Goal: Information Seeking & Learning: Learn about a topic

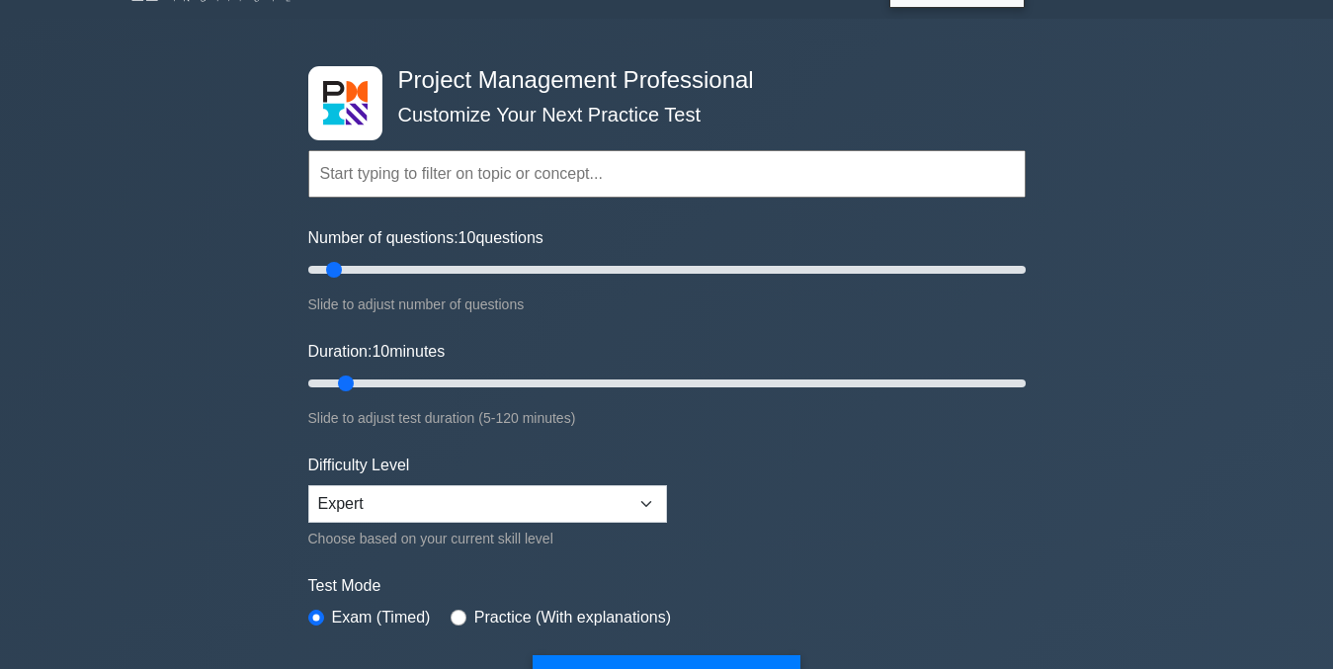
scroll to position [119, 0]
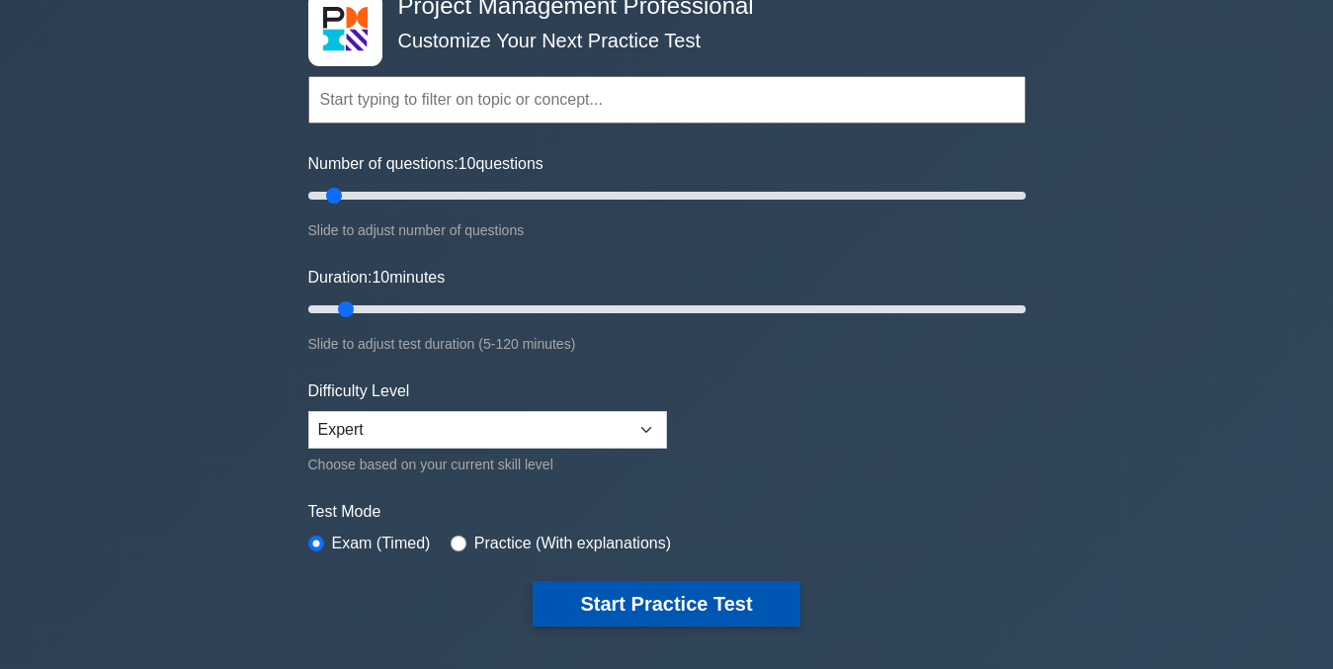
click at [687, 592] on button "Start Practice Test" at bounding box center [666, 603] width 267 height 45
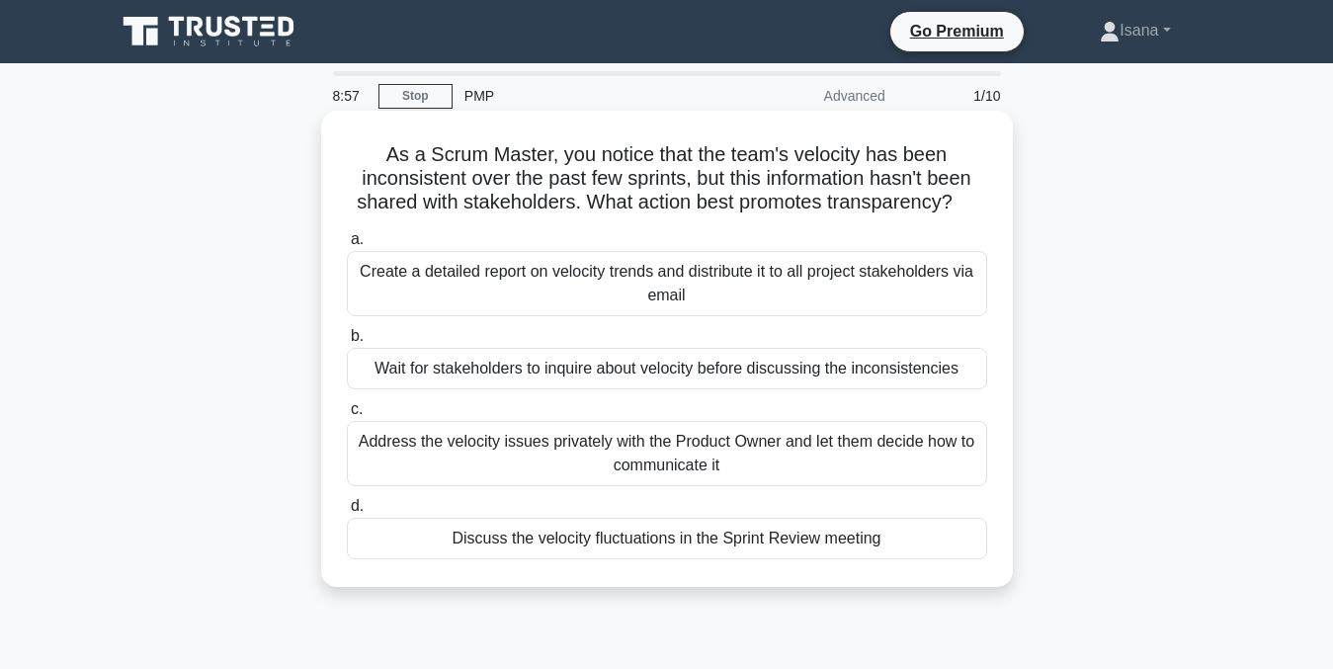
click at [664, 466] on div "Address the velocity issues privately with the Product Owner and let them decid…" at bounding box center [667, 453] width 640 height 65
click at [347, 416] on input "c. Address the velocity issues privately with the Product Owner and let them de…" at bounding box center [347, 409] width 0 height 13
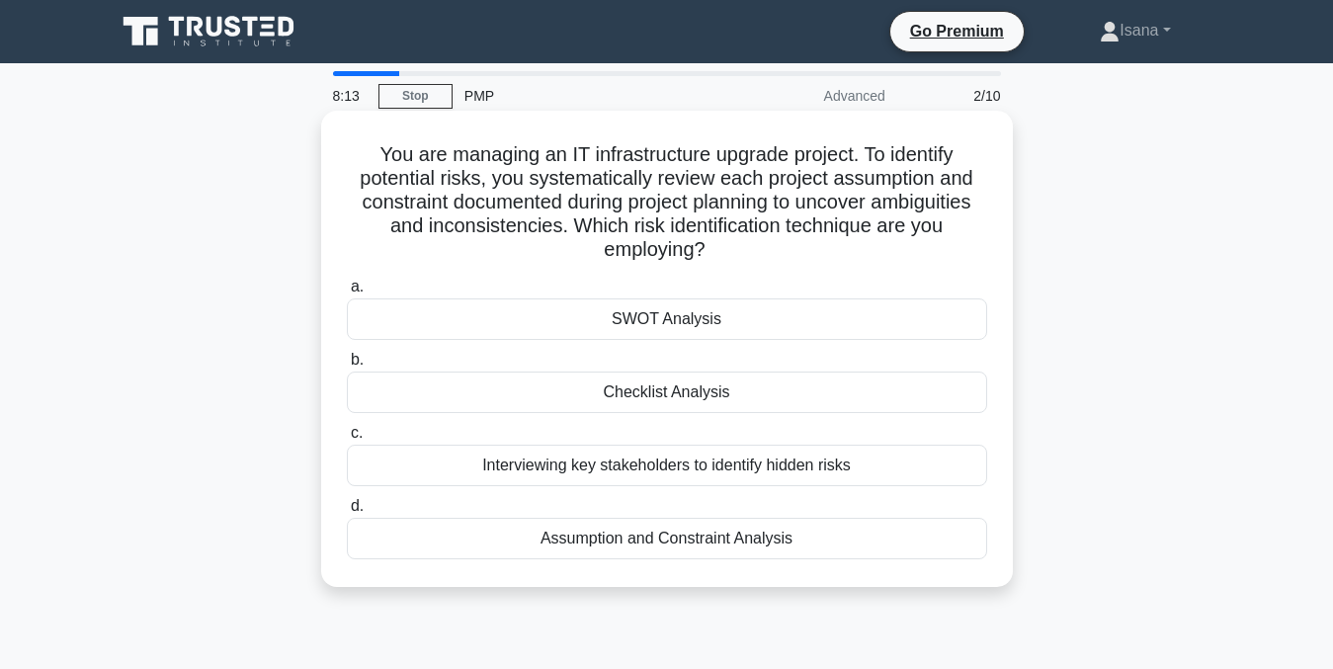
click at [650, 538] on div "Assumption and Constraint Analysis" at bounding box center [667, 539] width 640 height 42
click at [347, 513] on input "d. Assumption and Constraint Analysis" at bounding box center [347, 506] width 0 height 13
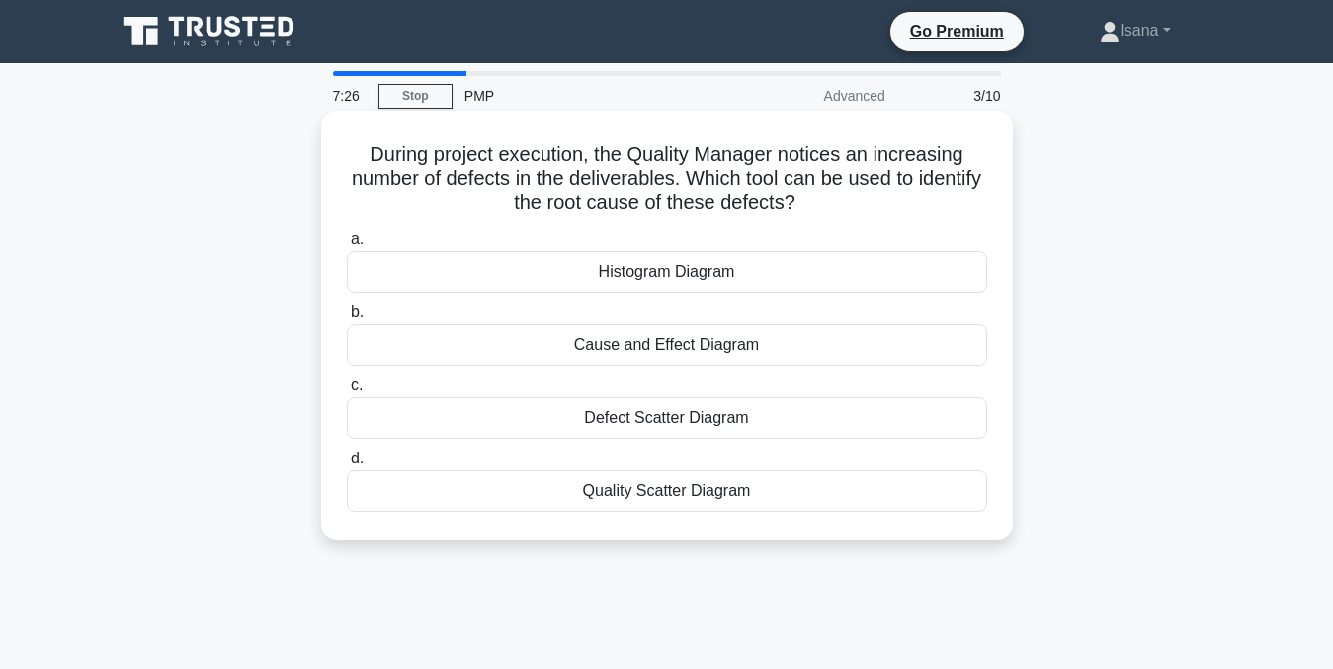
click at [637, 342] on div "Cause and Effect Diagram" at bounding box center [667, 345] width 640 height 42
click at [347, 319] on input "b. Cause and Effect Diagram" at bounding box center [347, 312] width 0 height 13
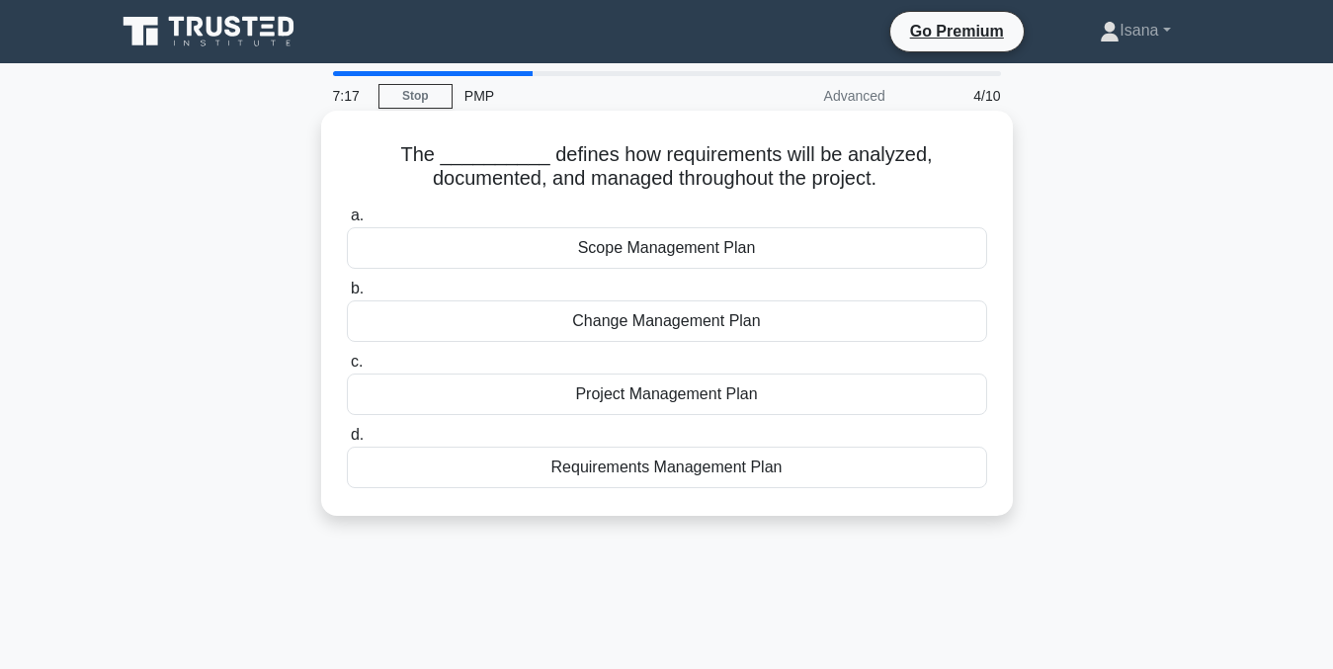
click at [626, 476] on div "Requirements Management Plan" at bounding box center [667, 468] width 640 height 42
click at [347, 442] on input "d. Requirements Management Plan" at bounding box center [347, 435] width 0 height 13
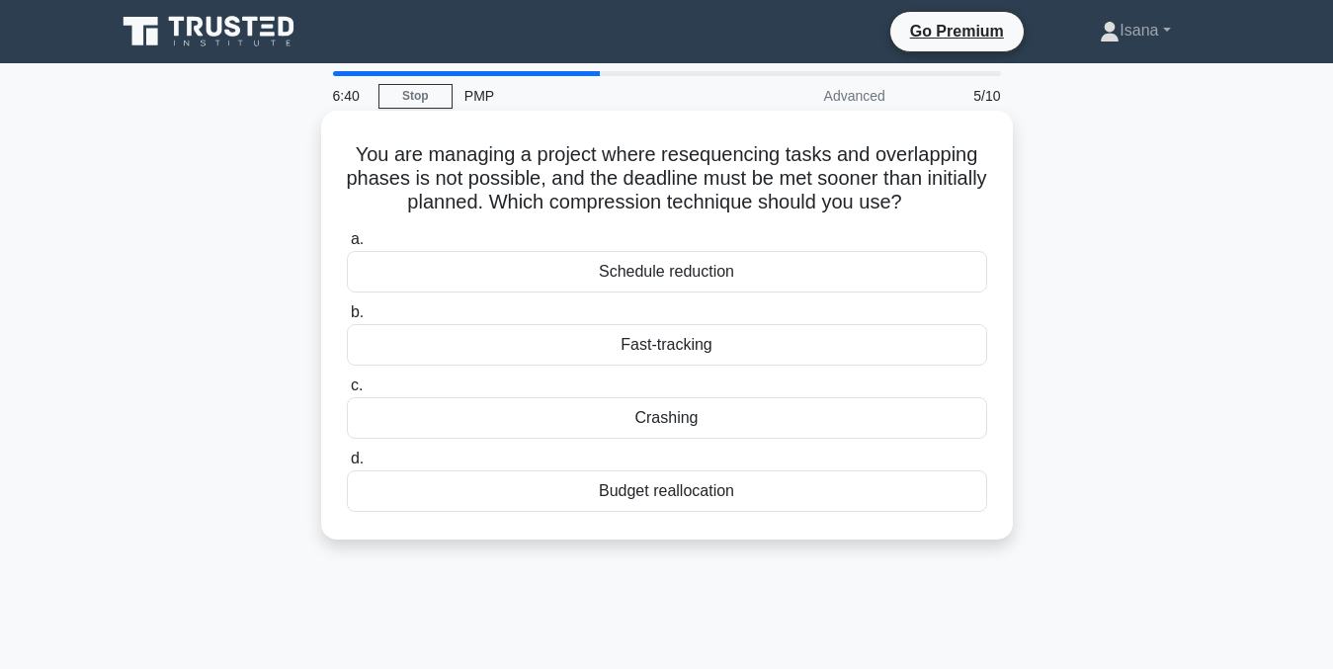
click at [623, 421] on div "Crashing" at bounding box center [667, 418] width 640 height 42
click at [347, 392] on input "c. Crashing" at bounding box center [347, 385] width 0 height 13
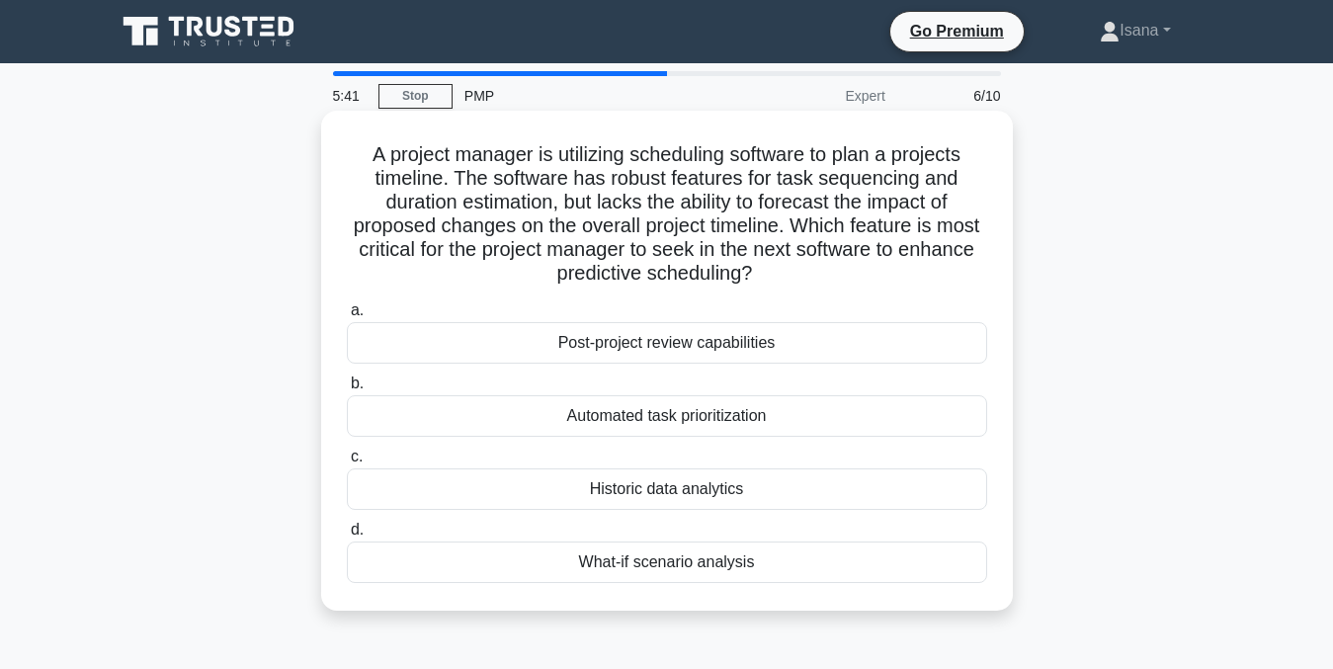
click at [632, 487] on div "Historic data analytics" at bounding box center [667, 489] width 640 height 42
click at [347, 463] on input "c. Historic data analytics" at bounding box center [347, 457] width 0 height 13
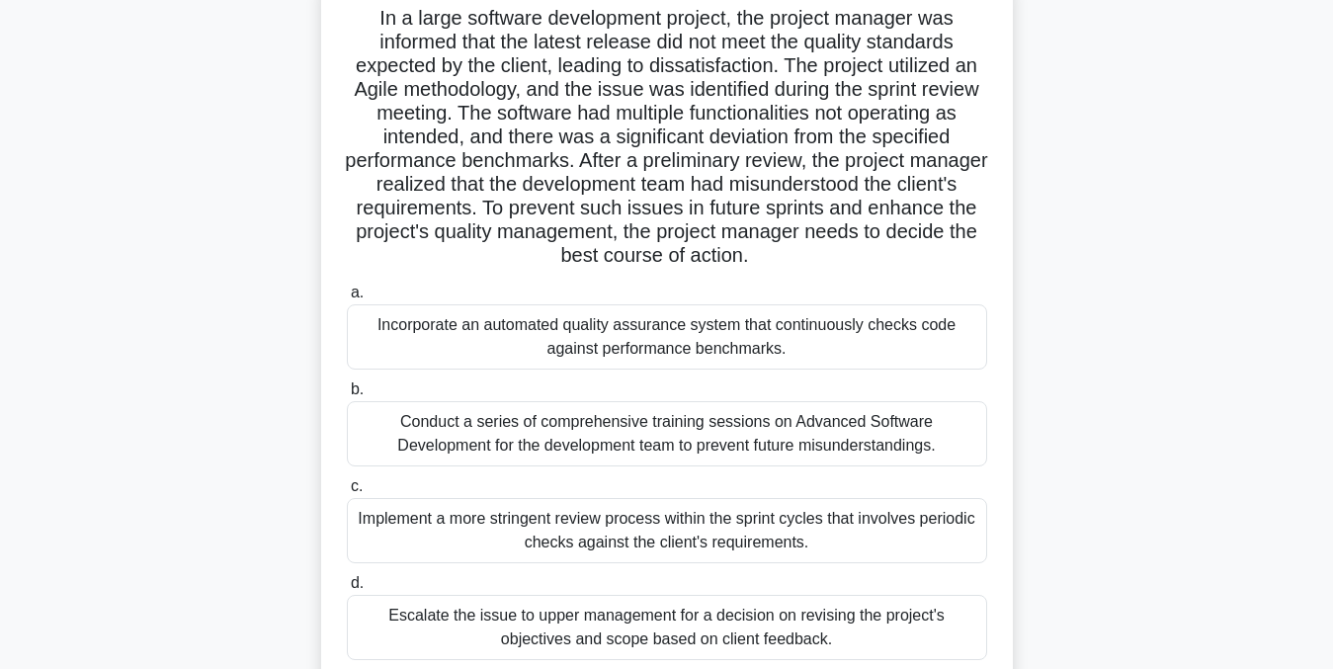
scroll to position [142, 0]
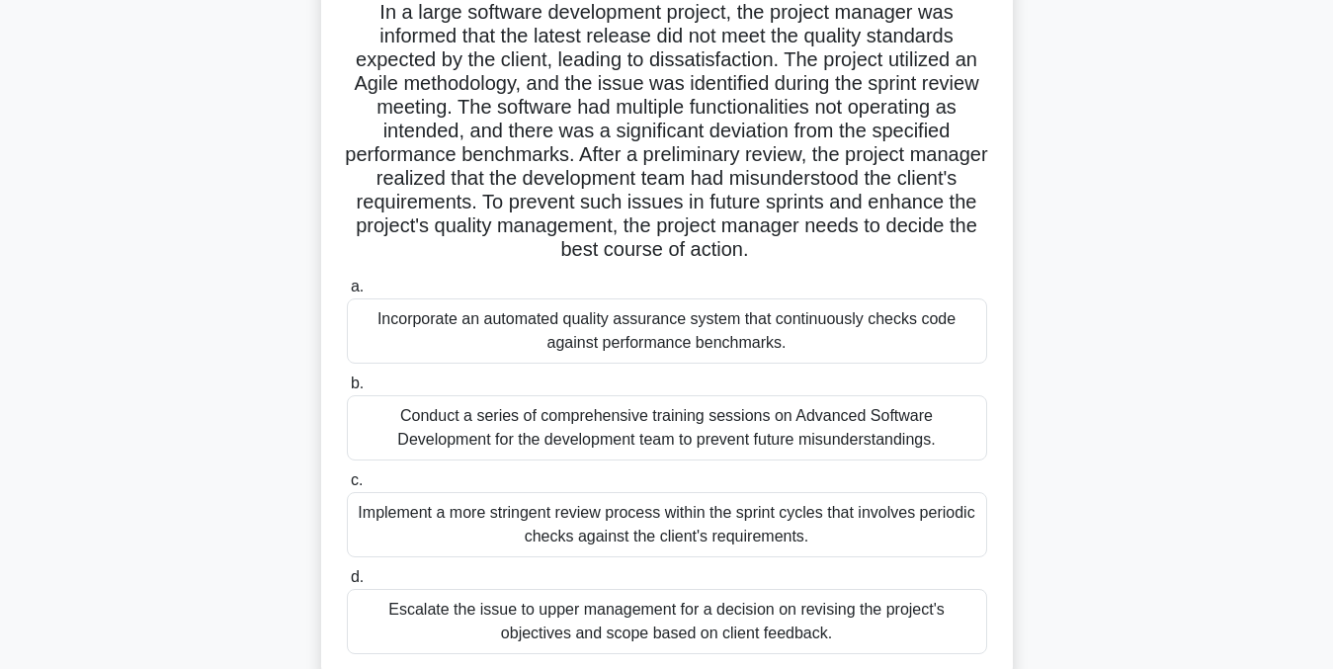
click at [936, 436] on div "Conduct a series of comprehensive training sessions on Advanced Software Develo…" at bounding box center [667, 427] width 640 height 65
click at [347, 390] on input "b. Conduct a series of comprehensive training sessions on Advanced Software Dev…" at bounding box center [347, 384] width 0 height 13
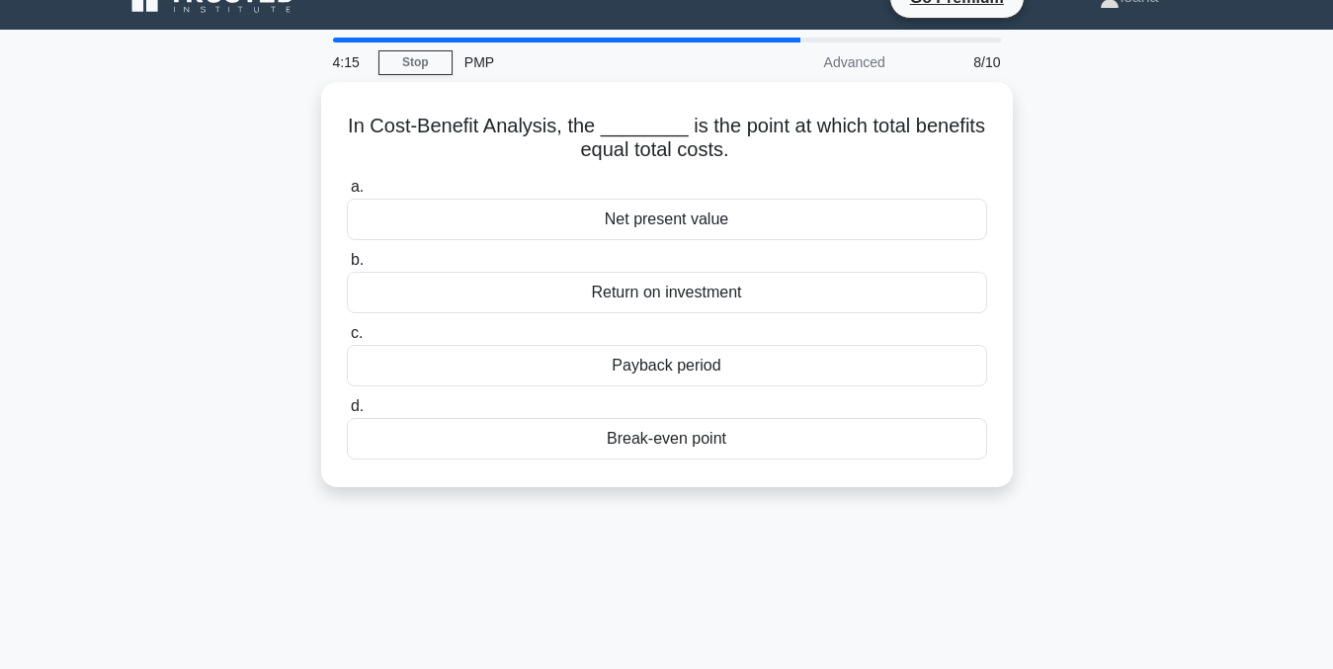
scroll to position [0, 0]
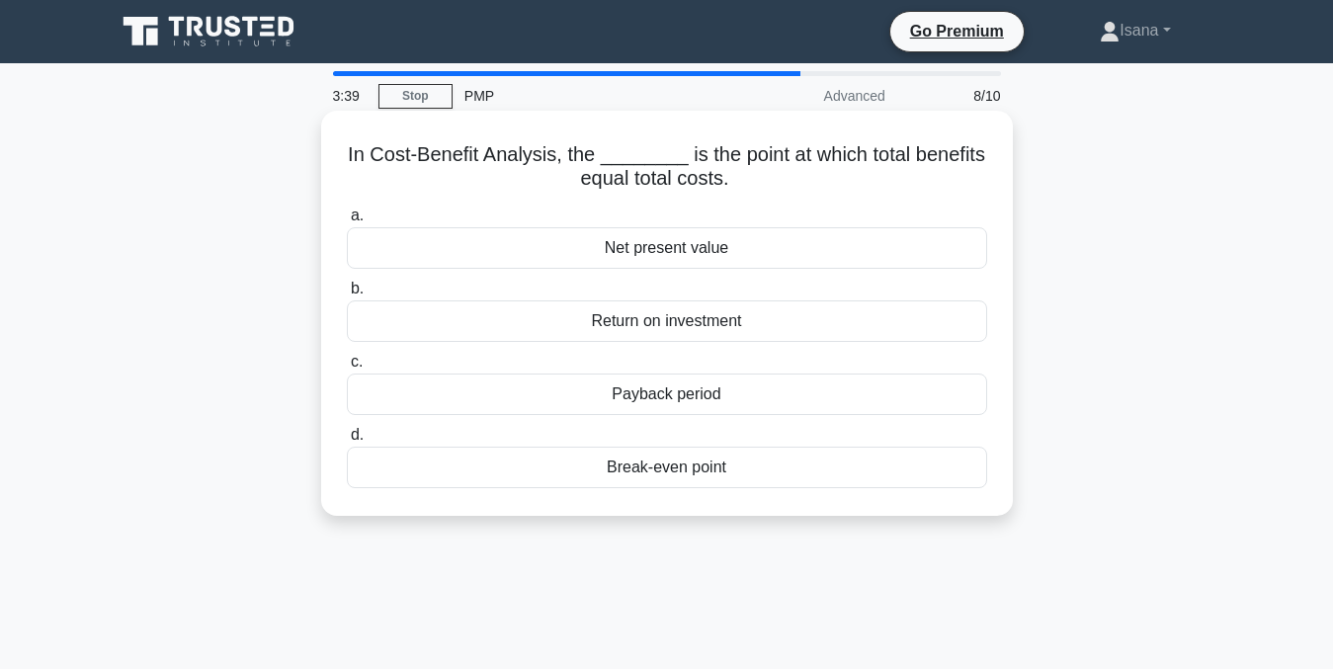
click at [867, 253] on div "Net present value" at bounding box center [667, 248] width 640 height 42
click at [347, 222] on input "a. Net present value" at bounding box center [347, 216] width 0 height 13
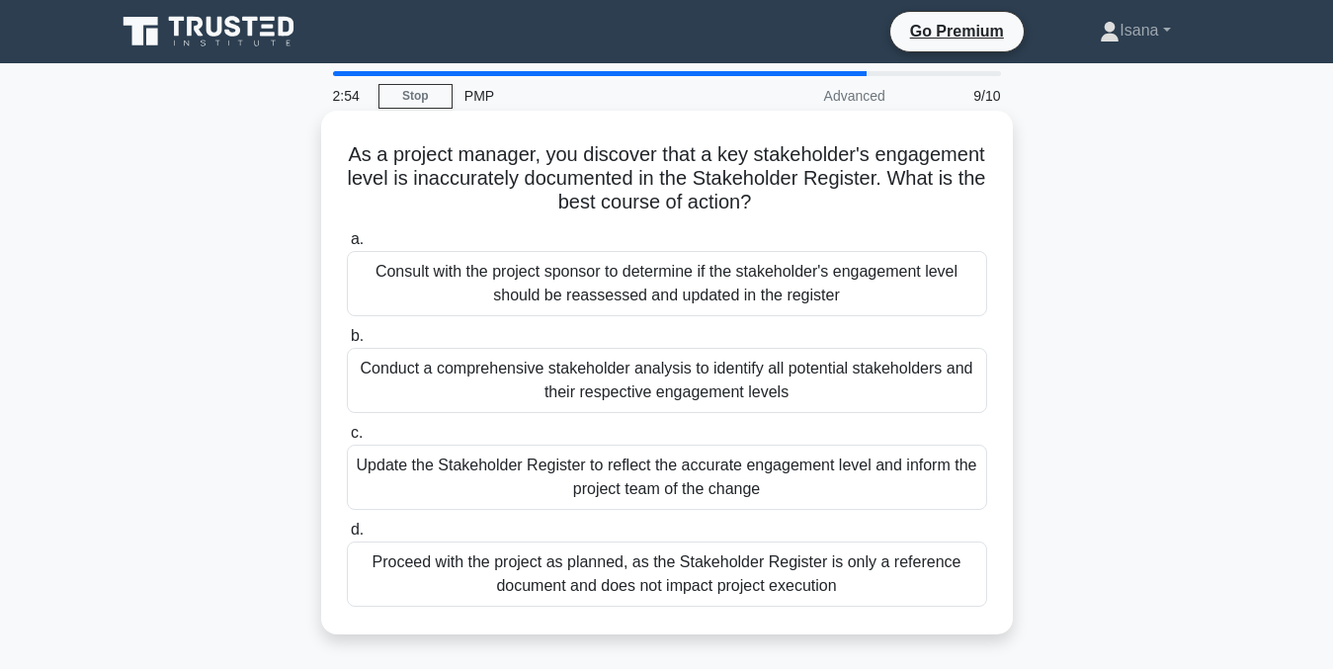
click at [862, 480] on div "Update the Stakeholder Register to reflect the accurate engagement level and in…" at bounding box center [667, 477] width 640 height 65
click at [347, 440] on input "c. Update the Stakeholder Register to reflect the accurate engagement level and…" at bounding box center [347, 433] width 0 height 13
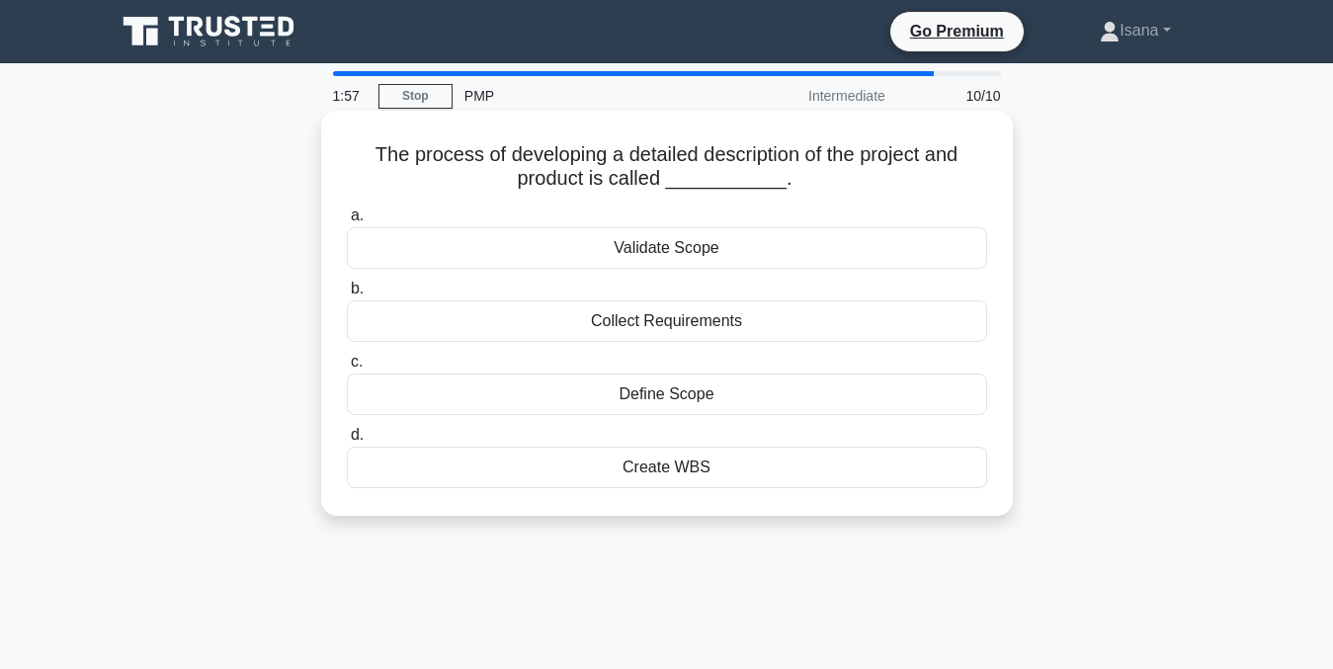
click at [758, 469] on div "Create WBS" at bounding box center [667, 468] width 640 height 42
click at [347, 442] on input "d. Create WBS" at bounding box center [347, 435] width 0 height 13
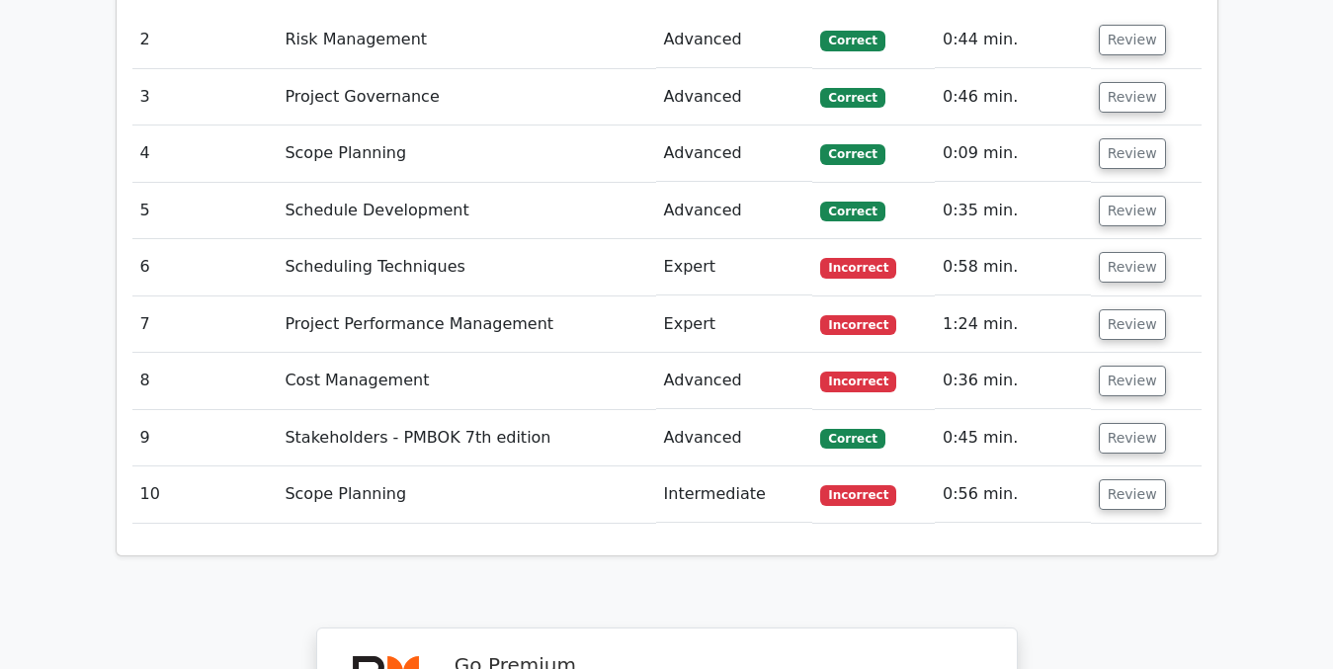
scroll to position [3048, 0]
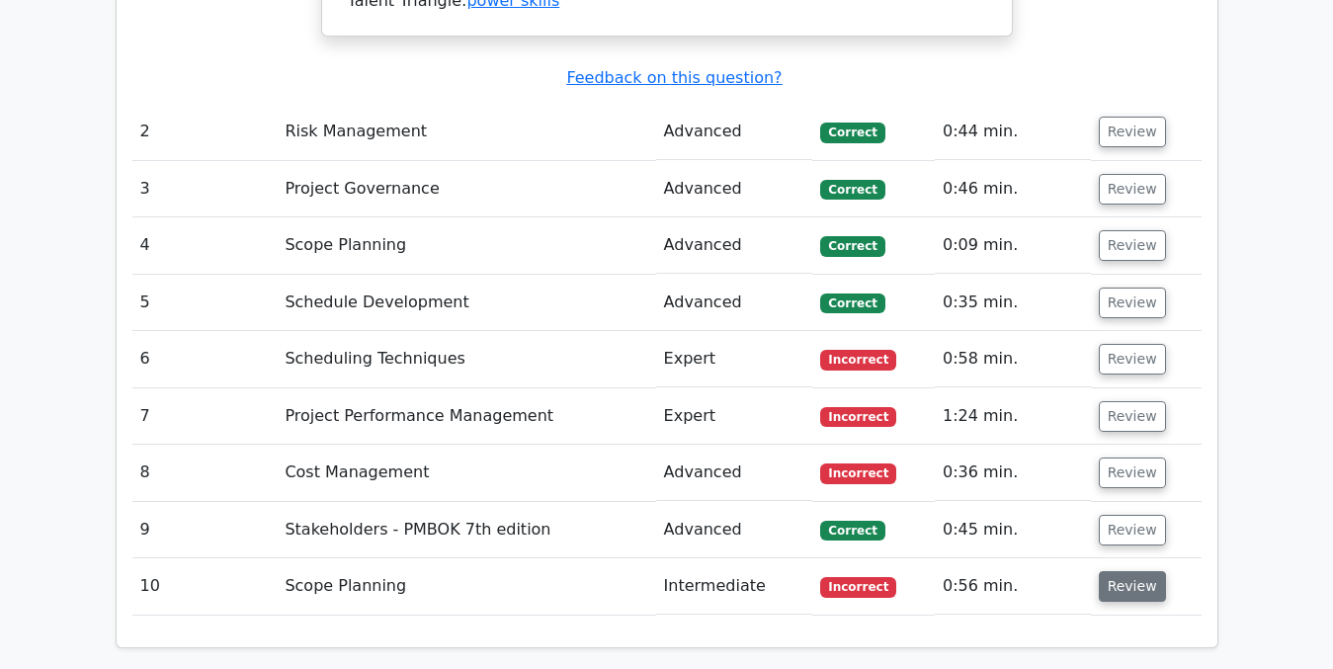
click at [1132, 571] on button "Review" at bounding box center [1132, 586] width 67 height 31
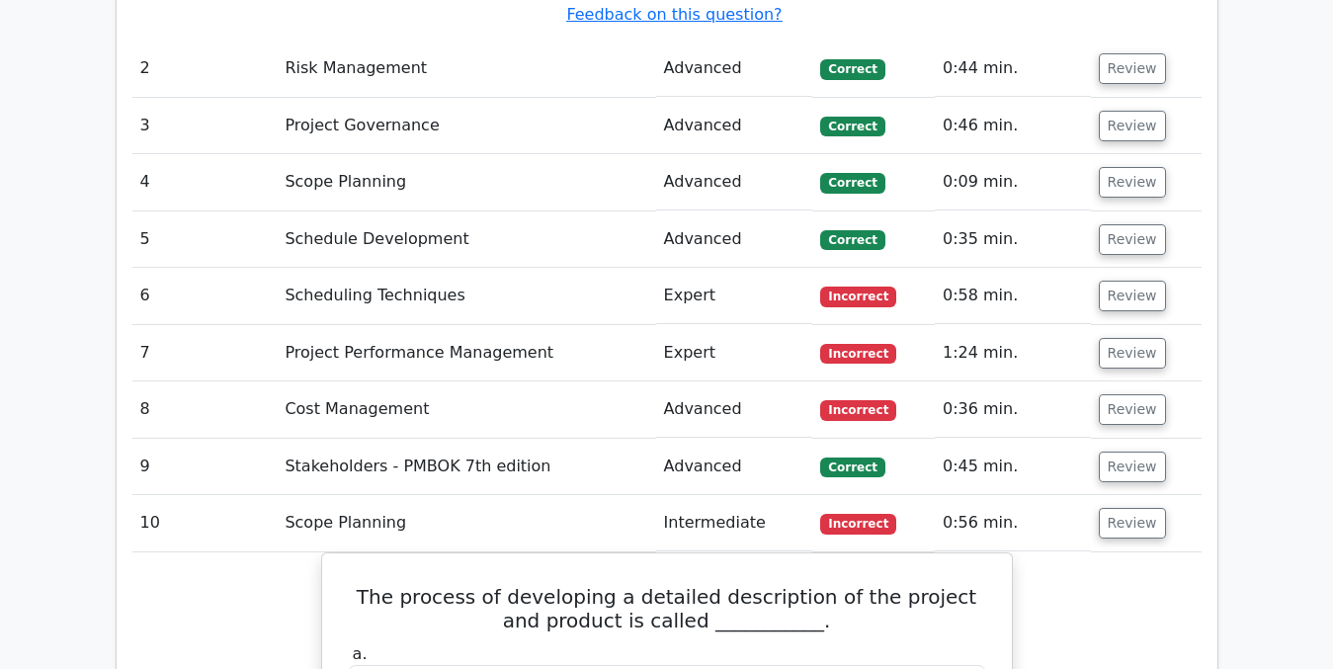
scroll to position [3124, 0]
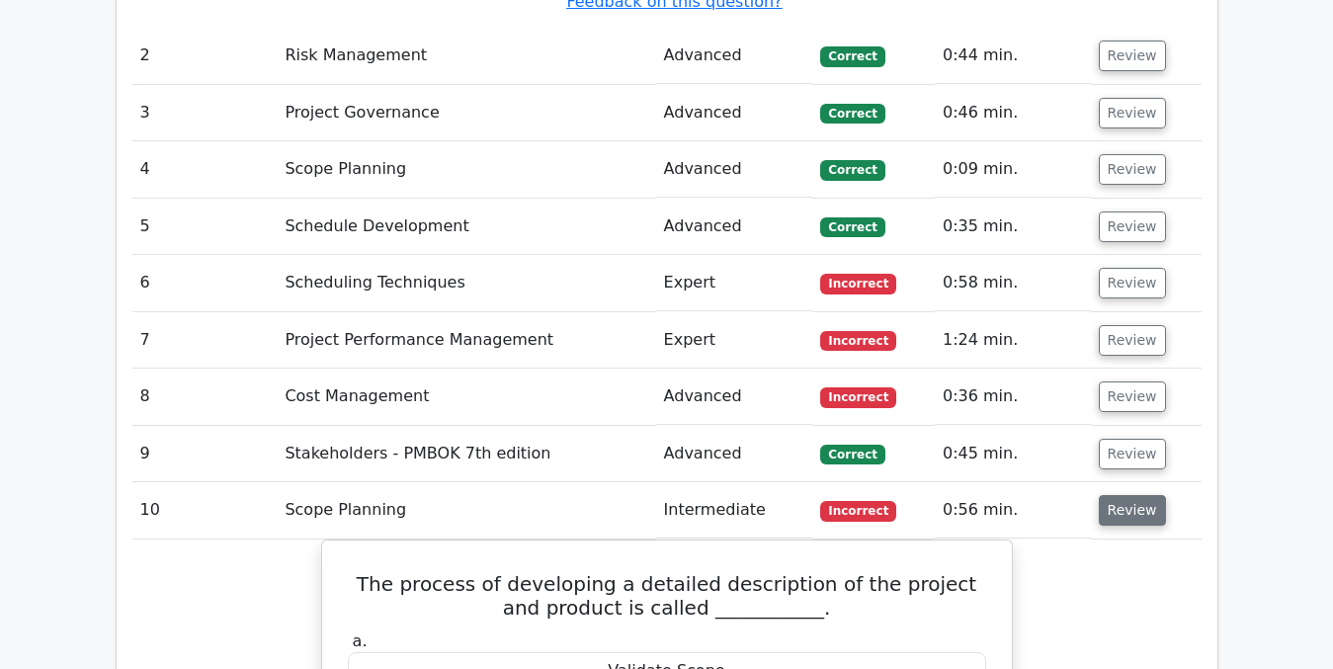
click at [1122, 495] on button "Review" at bounding box center [1132, 510] width 67 height 31
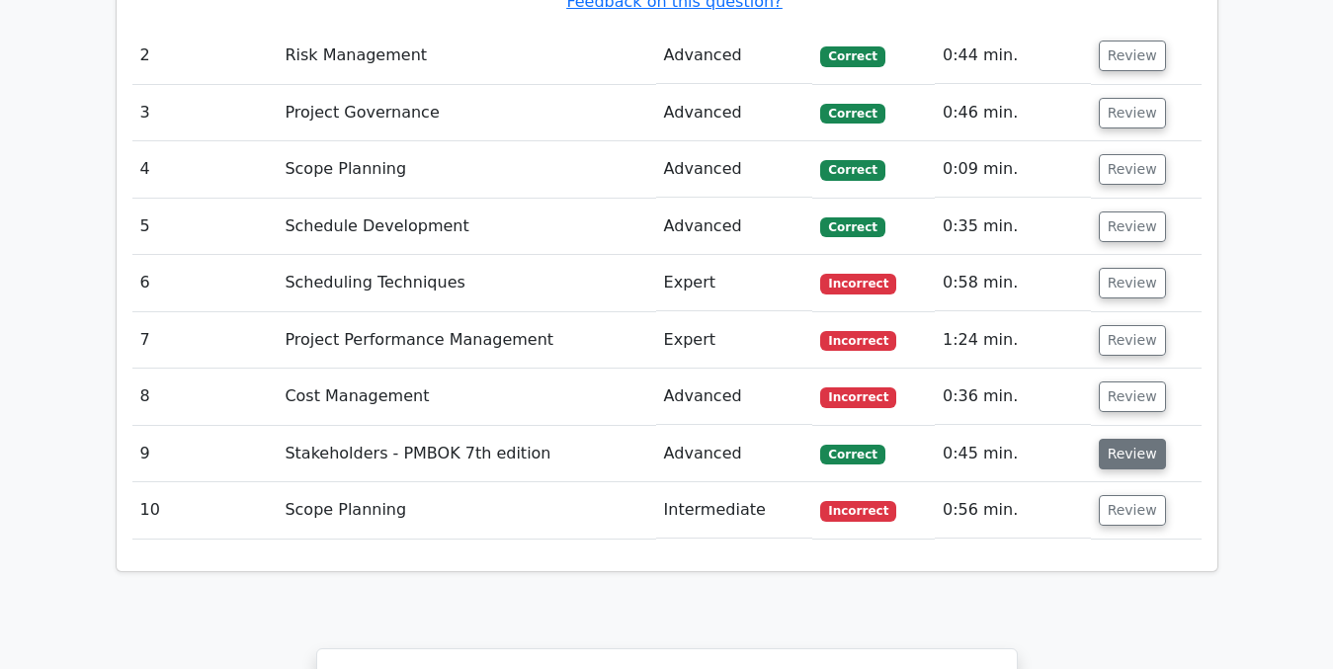
click at [1116, 439] on button "Review" at bounding box center [1132, 454] width 67 height 31
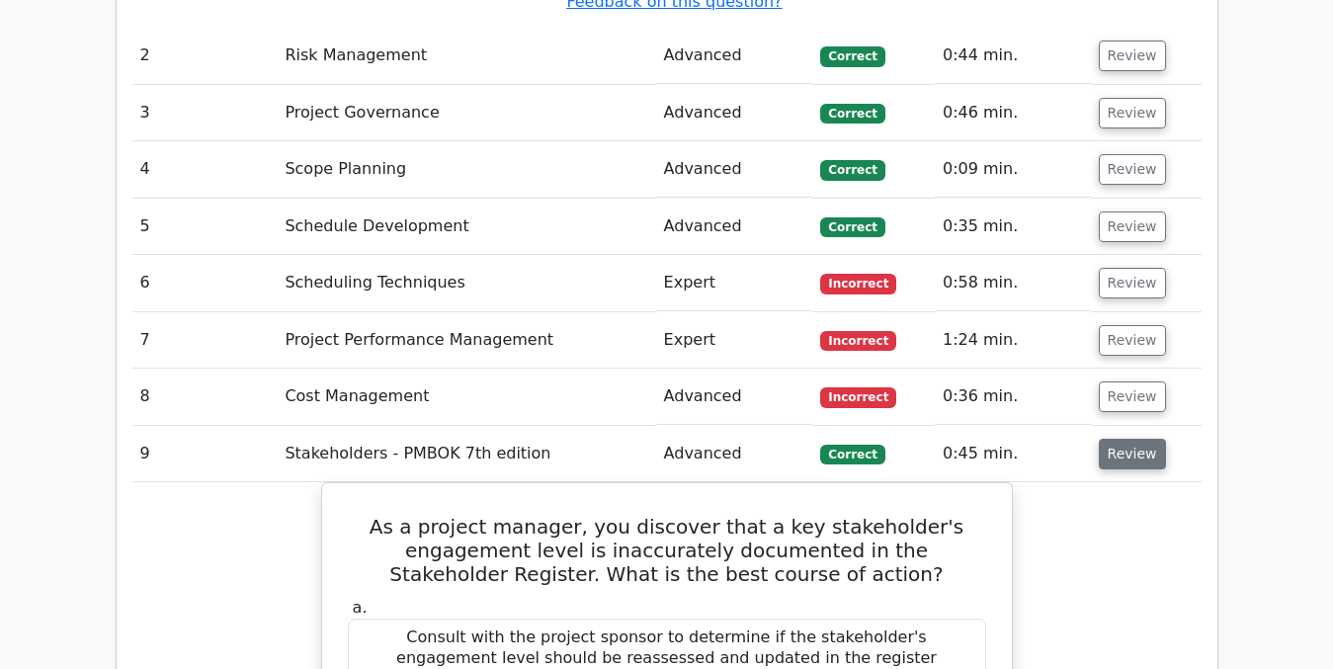
click at [1135, 439] on button "Review" at bounding box center [1132, 454] width 67 height 31
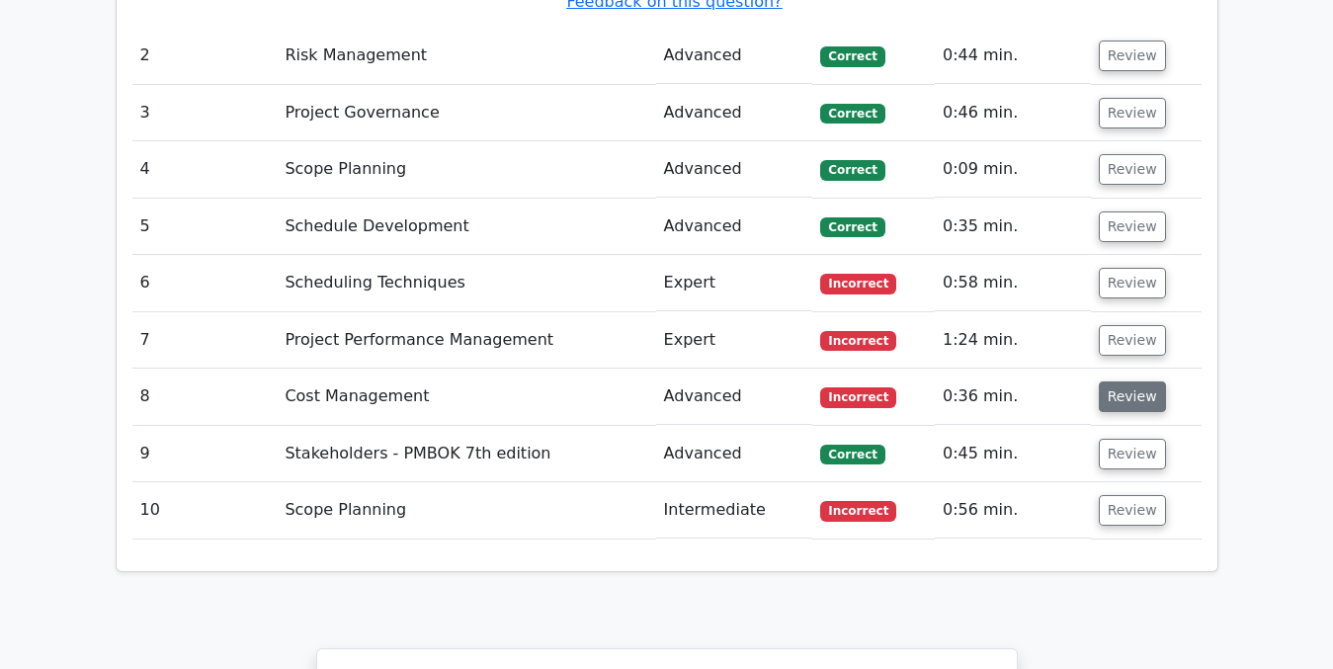
click at [1130, 381] on button "Review" at bounding box center [1132, 396] width 67 height 31
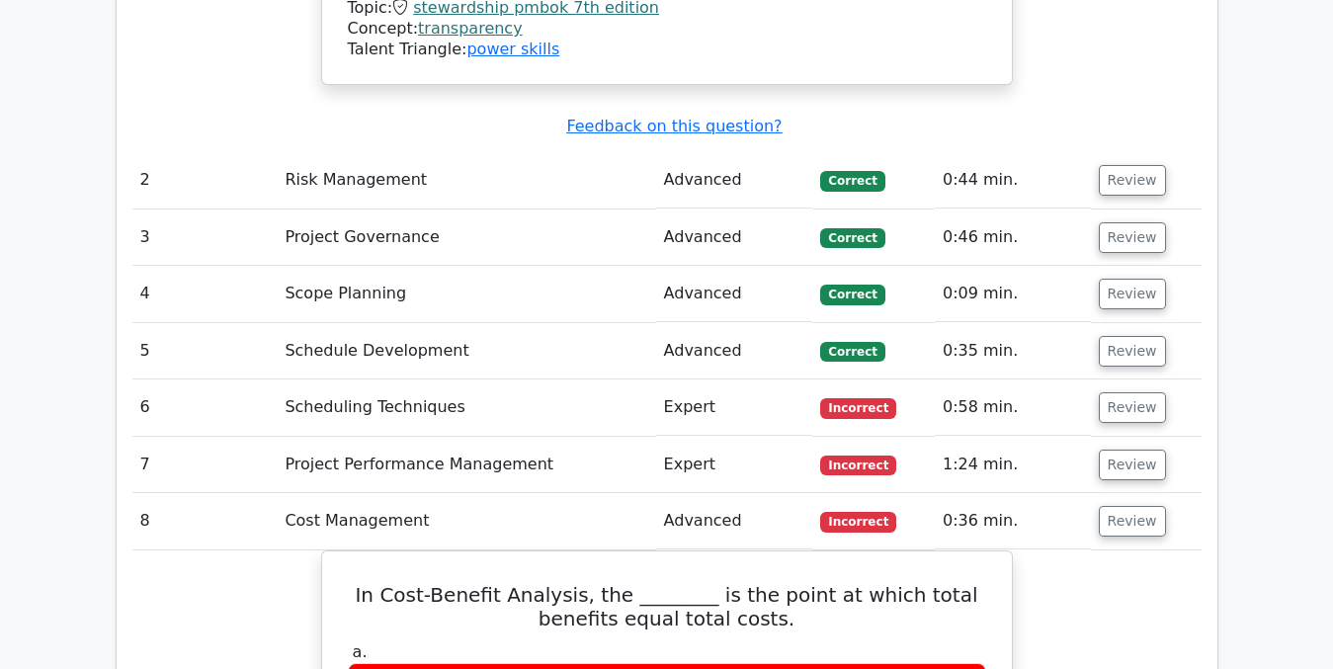
scroll to position [2970, 0]
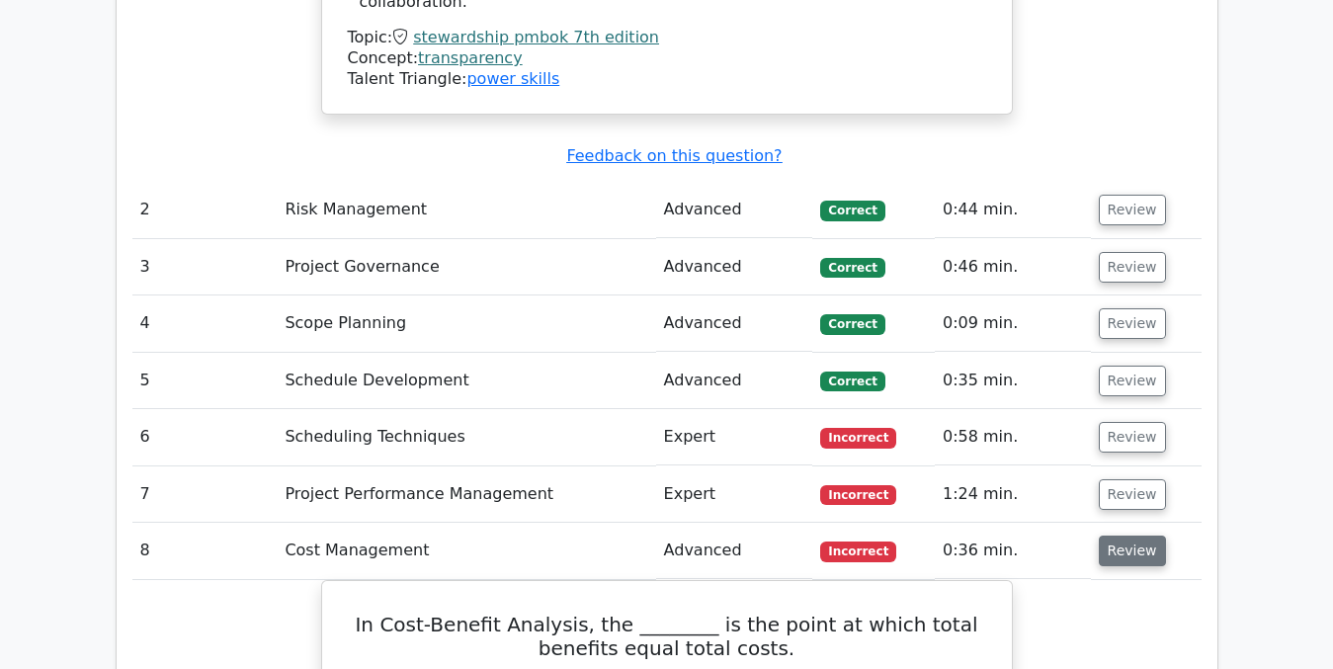
click at [1136, 536] on button "Review" at bounding box center [1132, 551] width 67 height 31
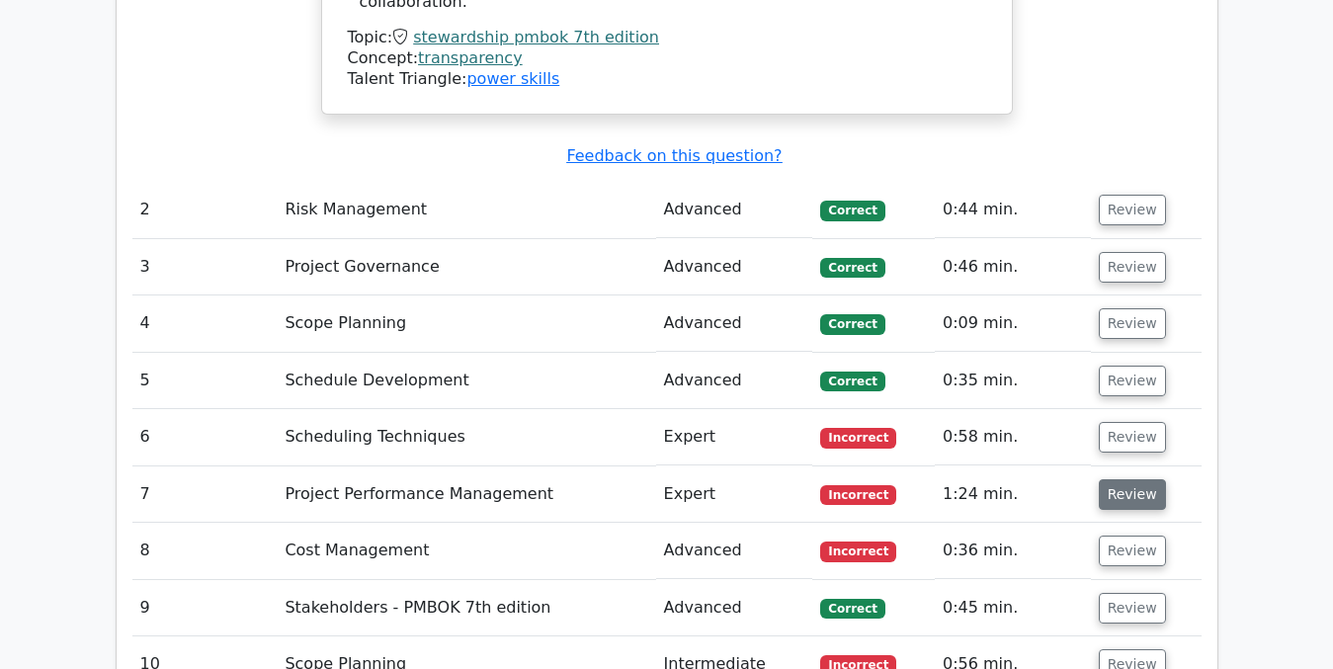
click at [1133, 479] on button "Review" at bounding box center [1132, 494] width 67 height 31
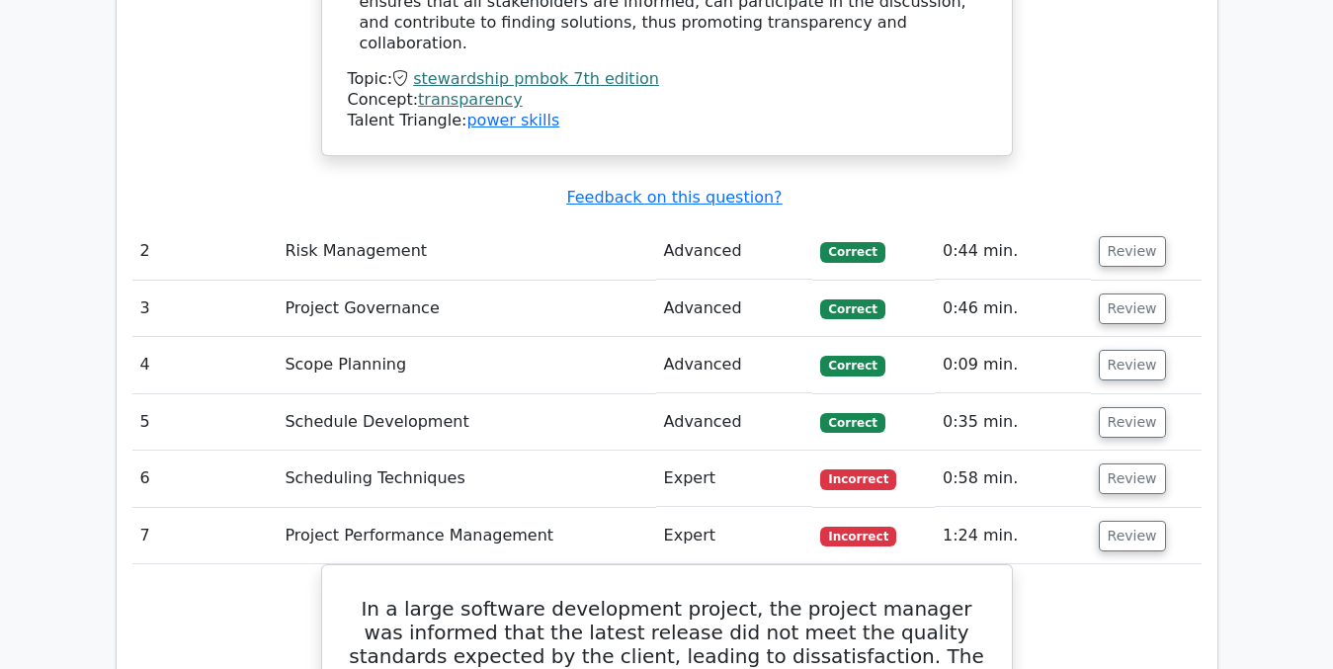
scroll to position [2888, 0]
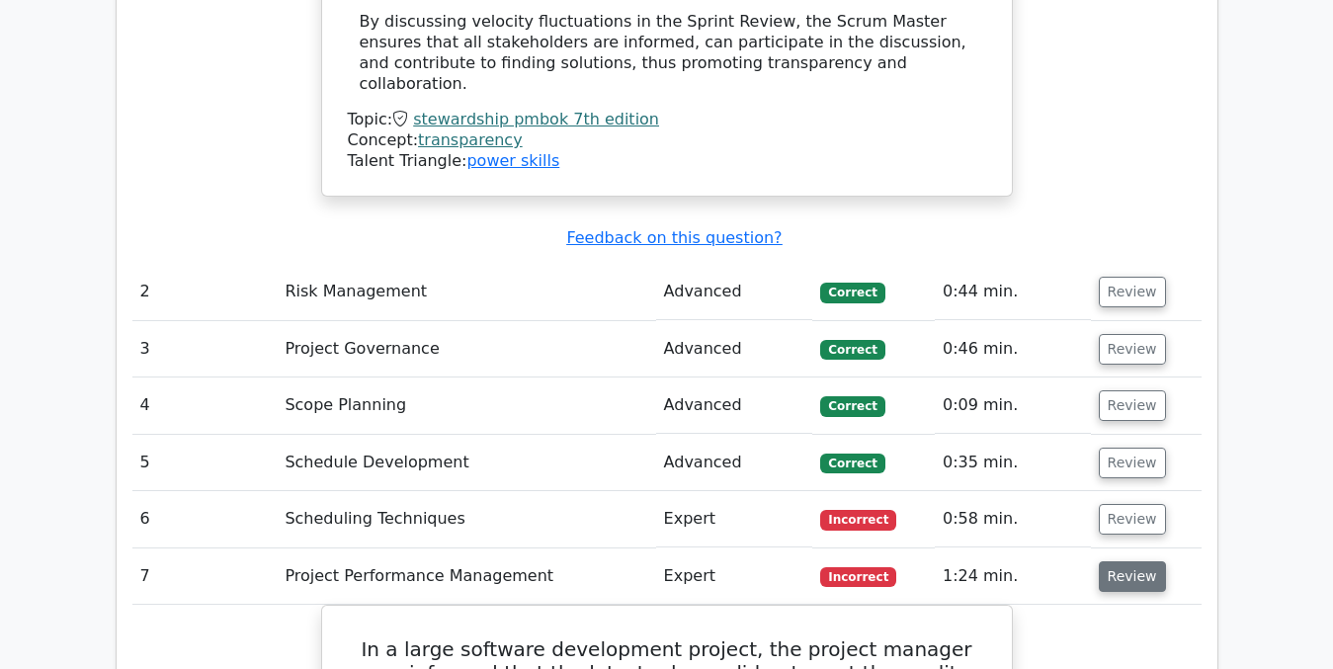
click at [1127, 561] on button "Review" at bounding box center [1132, 576] width 67 height 31
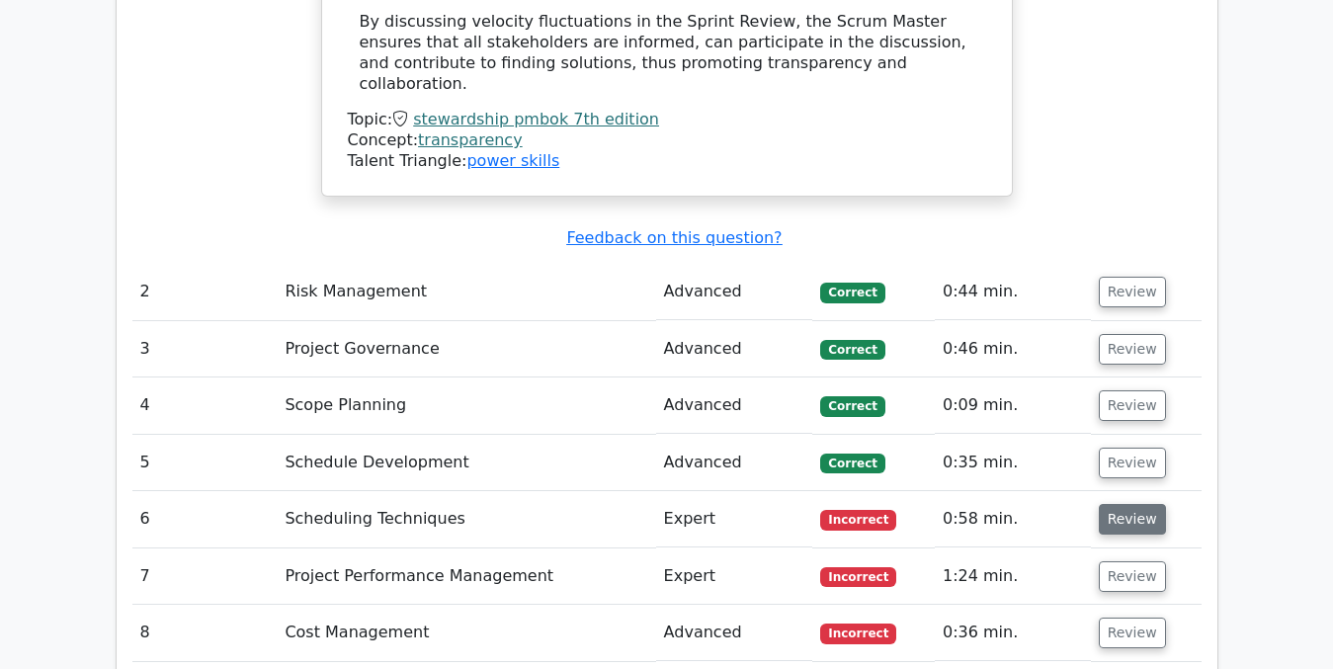
click at [1126, 504] on button "Review" at bounding box center [1132, 519] width 67 height 31
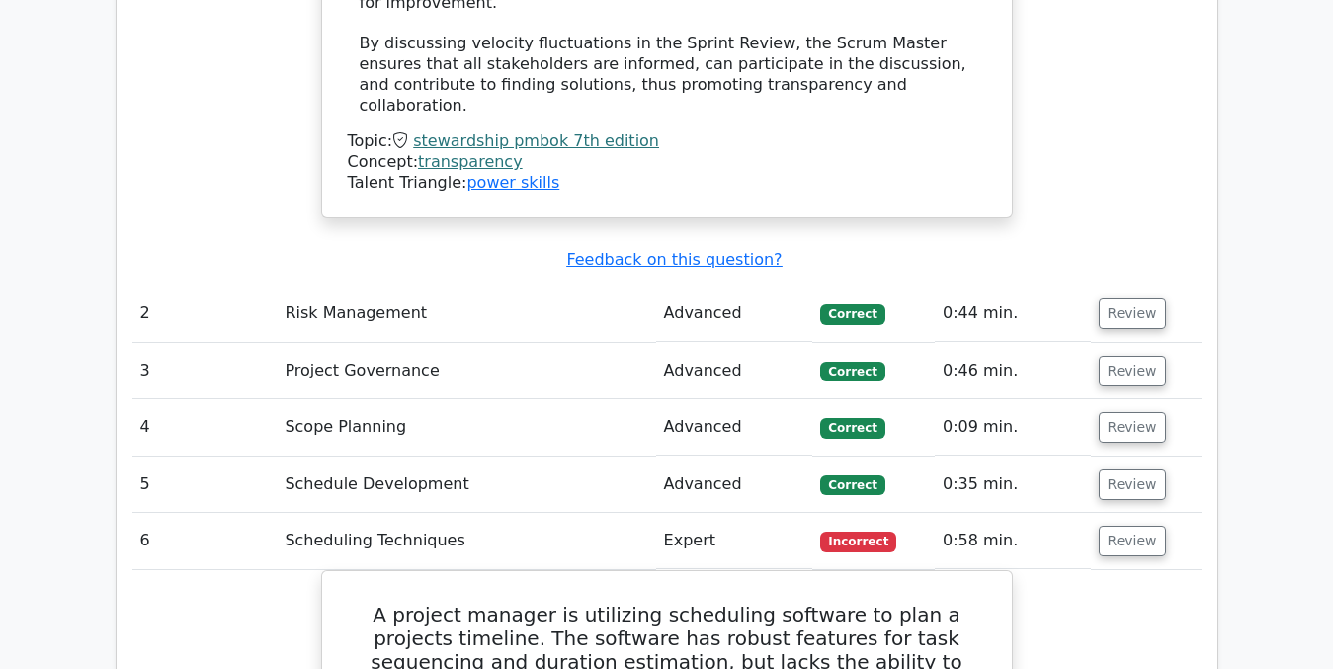
scroll to position [2863, 0]
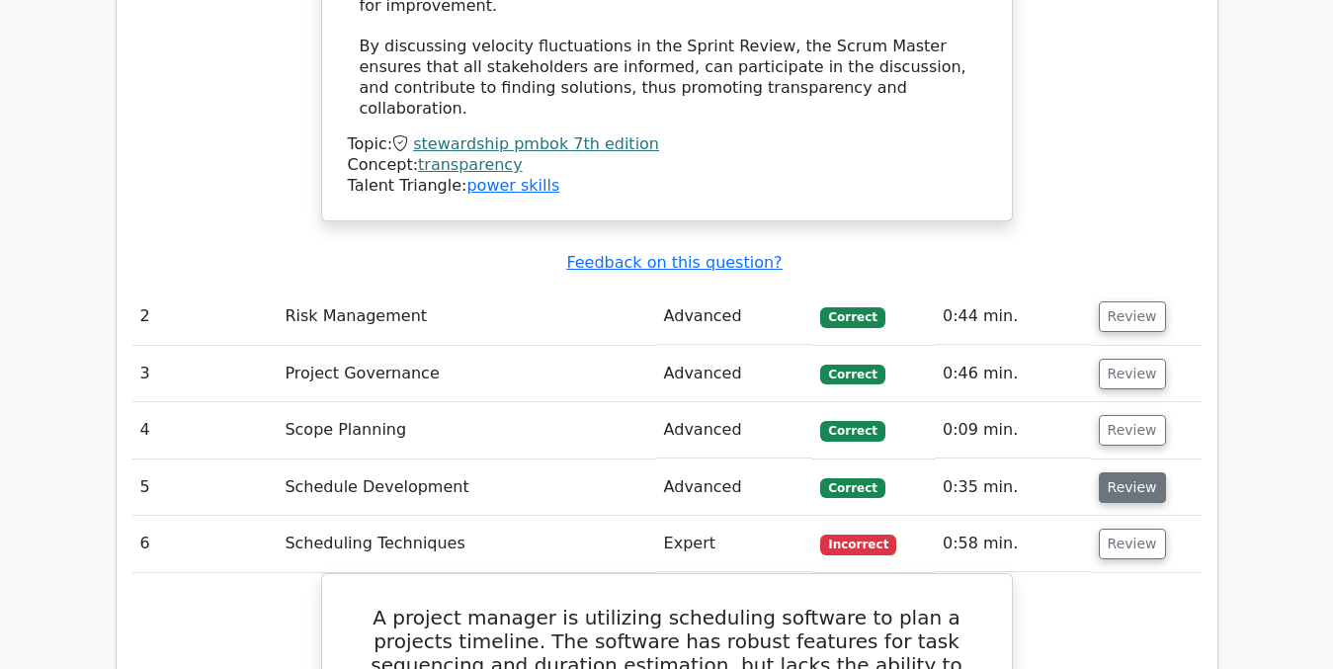
click at [1128, 472] on button "Review" at bounding box center [1132, 487] width 67 height 31
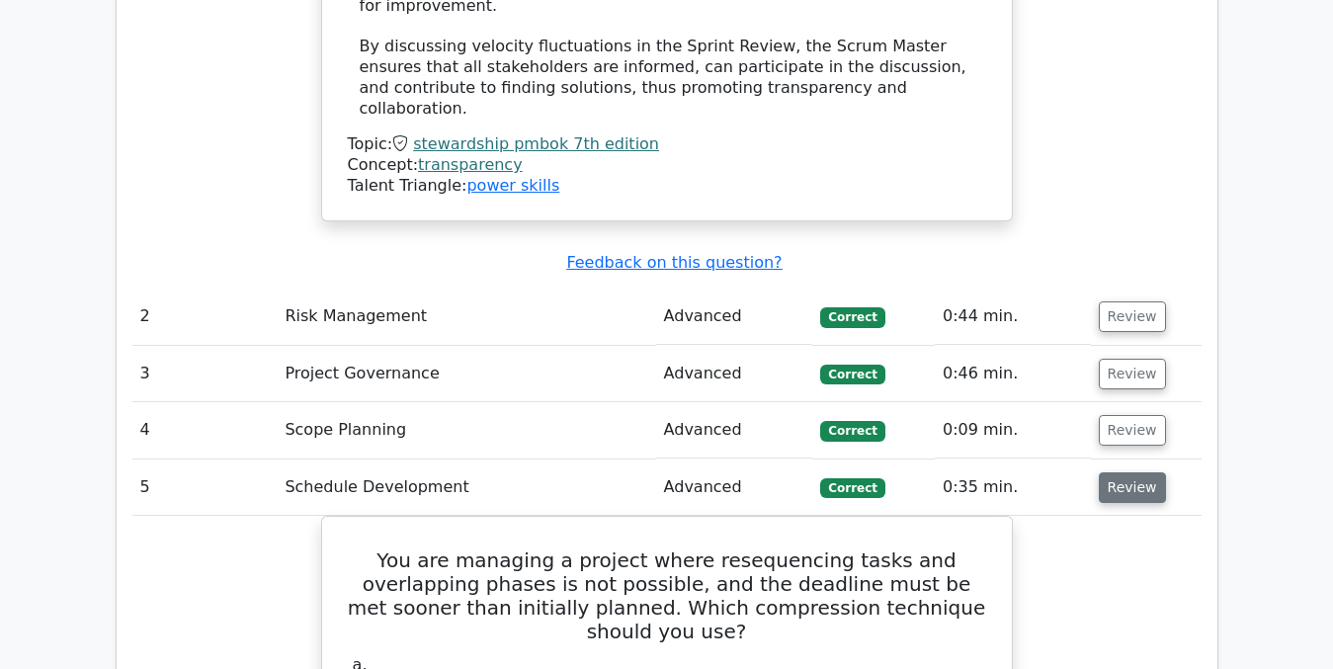
click at [1128, 472] on button "Review" at bounding box center [1132, 487] width 67 height 31
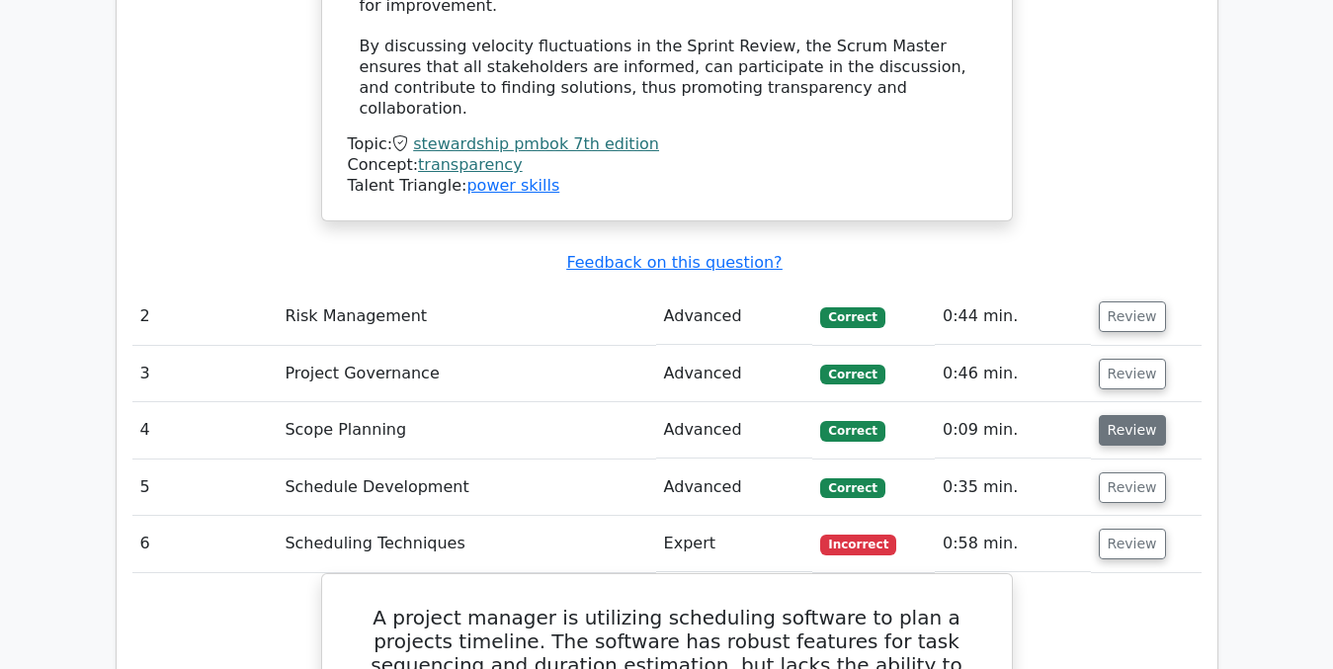
click at [1123, 415] on button "Review" at bounding box center [1132, 430] width 67 height 31
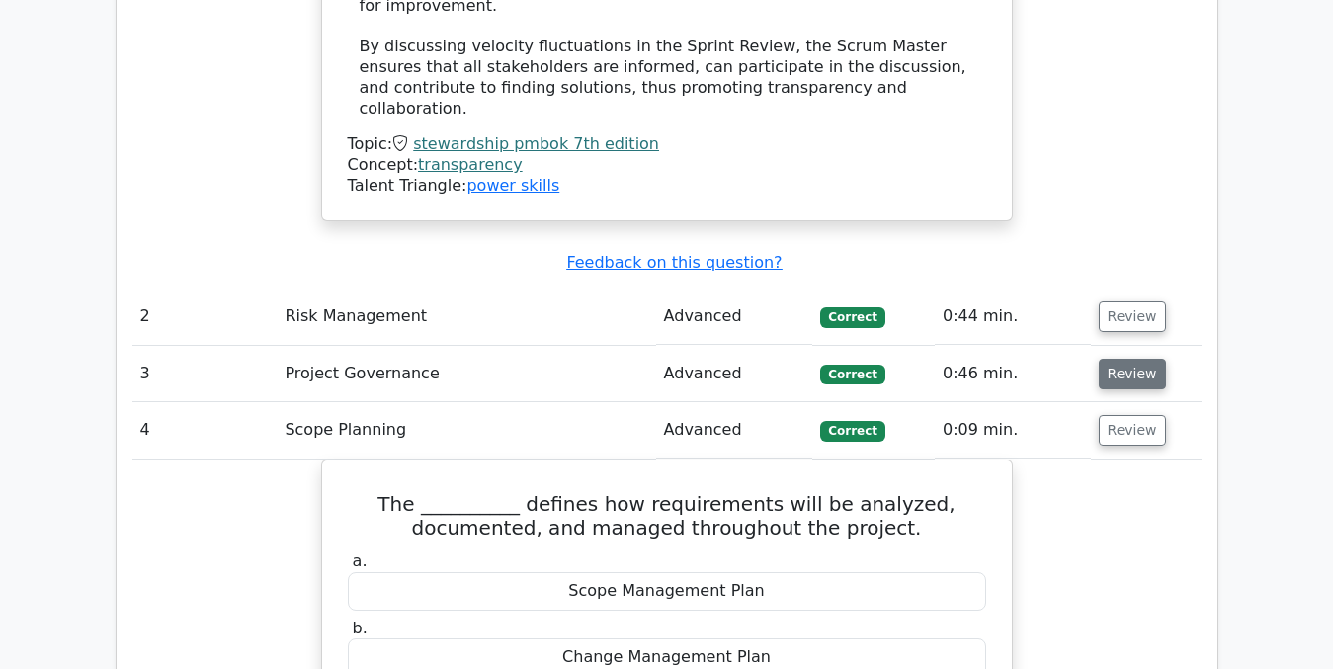
click at [1108, 359] on button "Review" at bounding box center [1132, 374] width 67 height 31
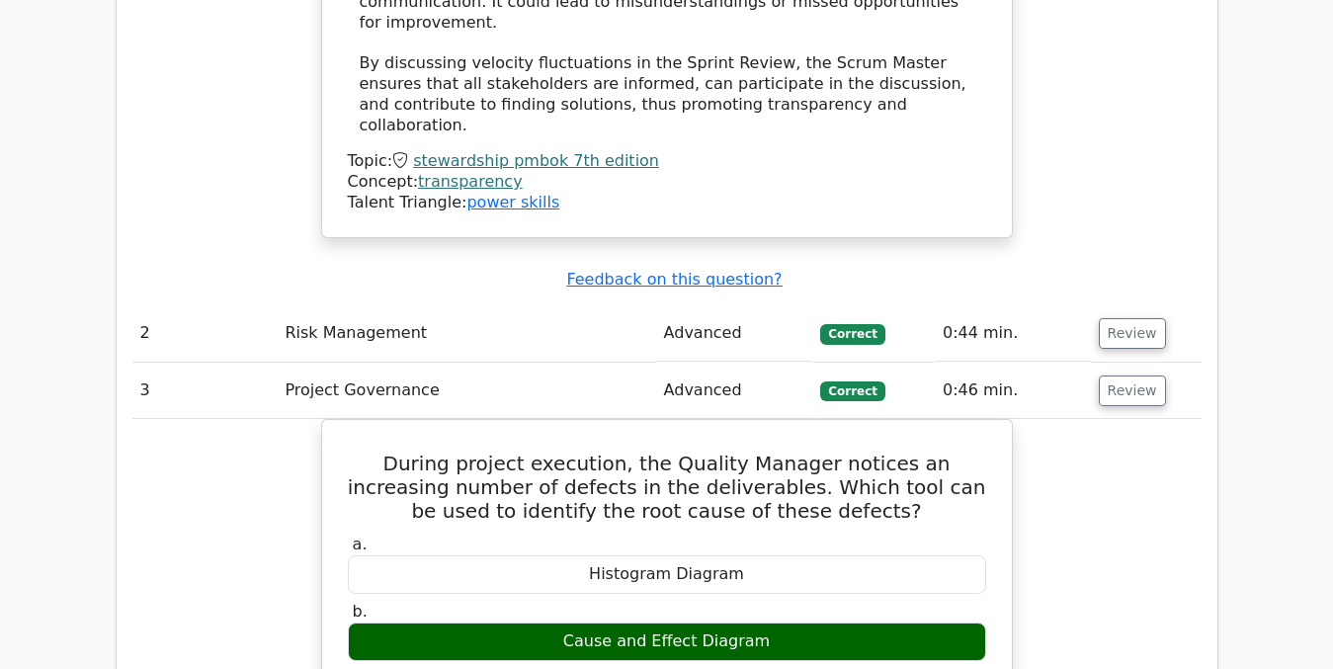
scroll to position [2817, 0]
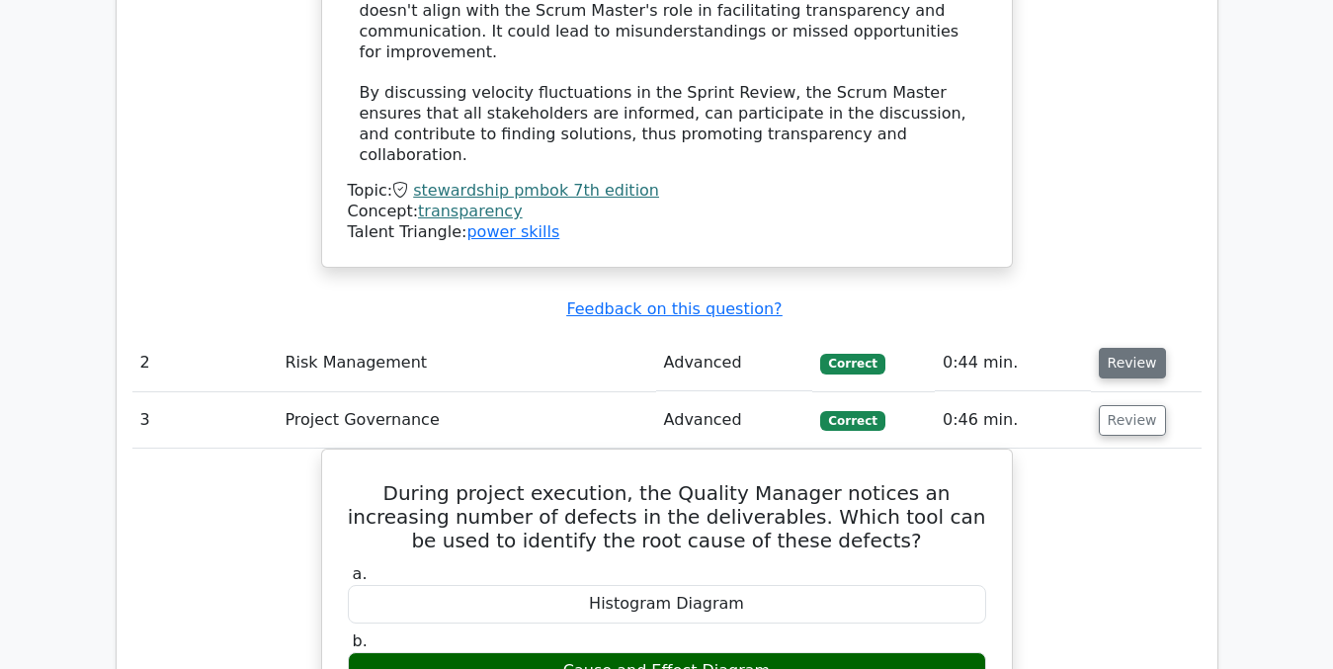
click at [1128, 348] on button "Review" at bounding box center [1132, 363] width 67 height 31
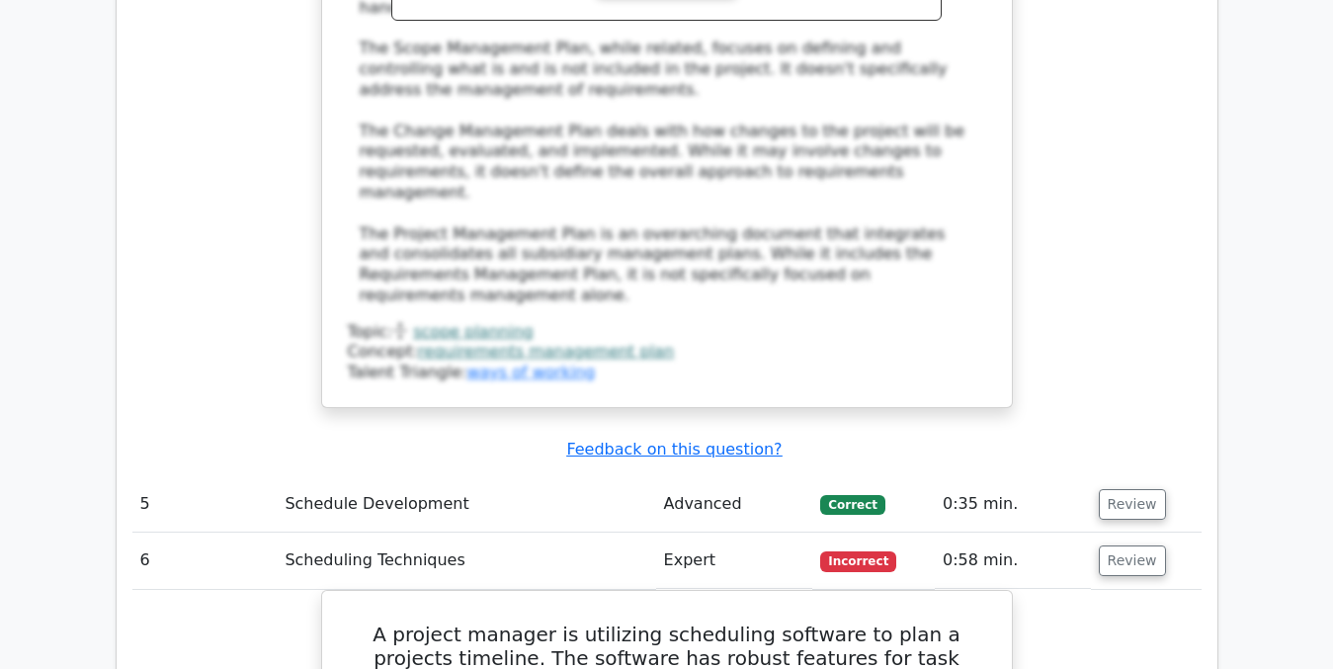
scroll to position [7700, 0]
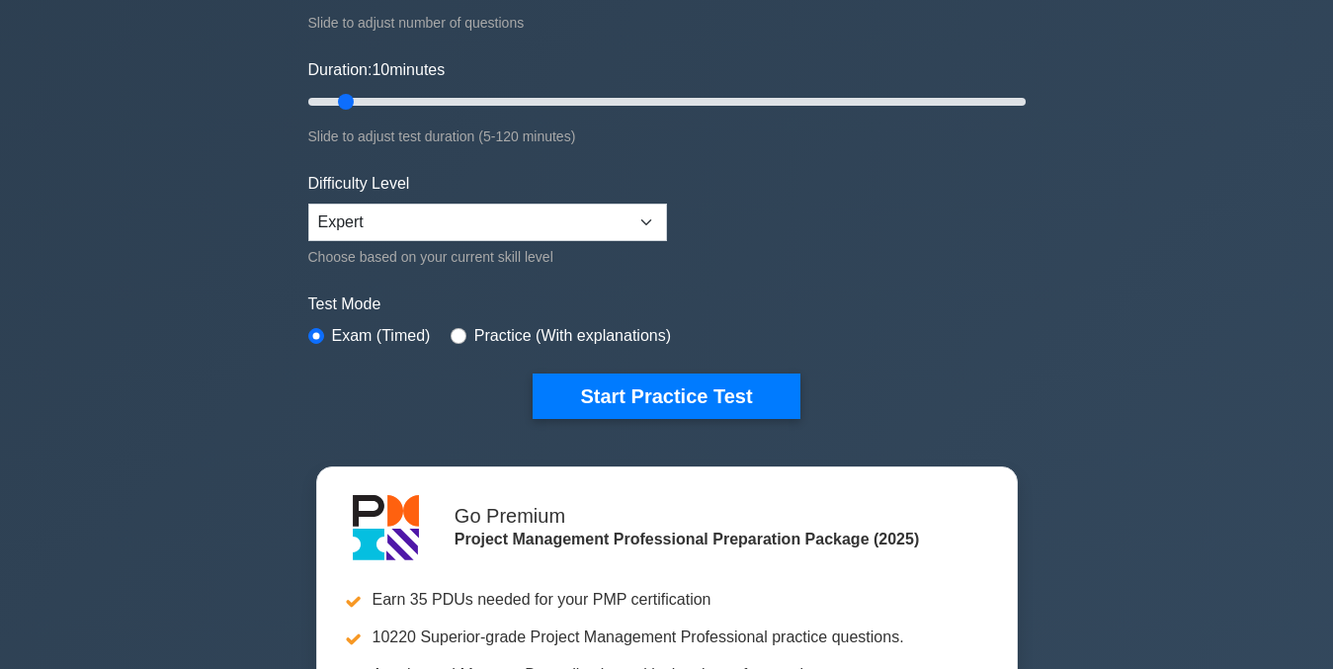
scroll to position [341, 0]
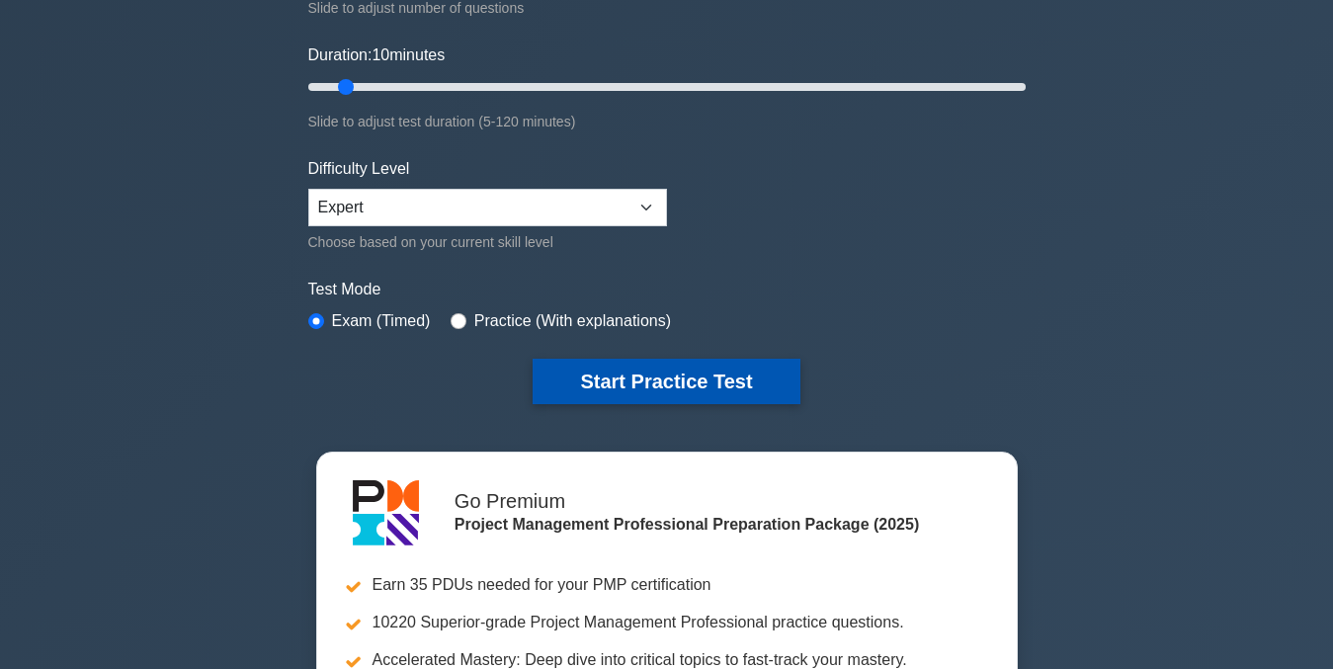
click at [632, 379] on button "Start Practice Test" at bounding box center [666, 381] width 267 height 45
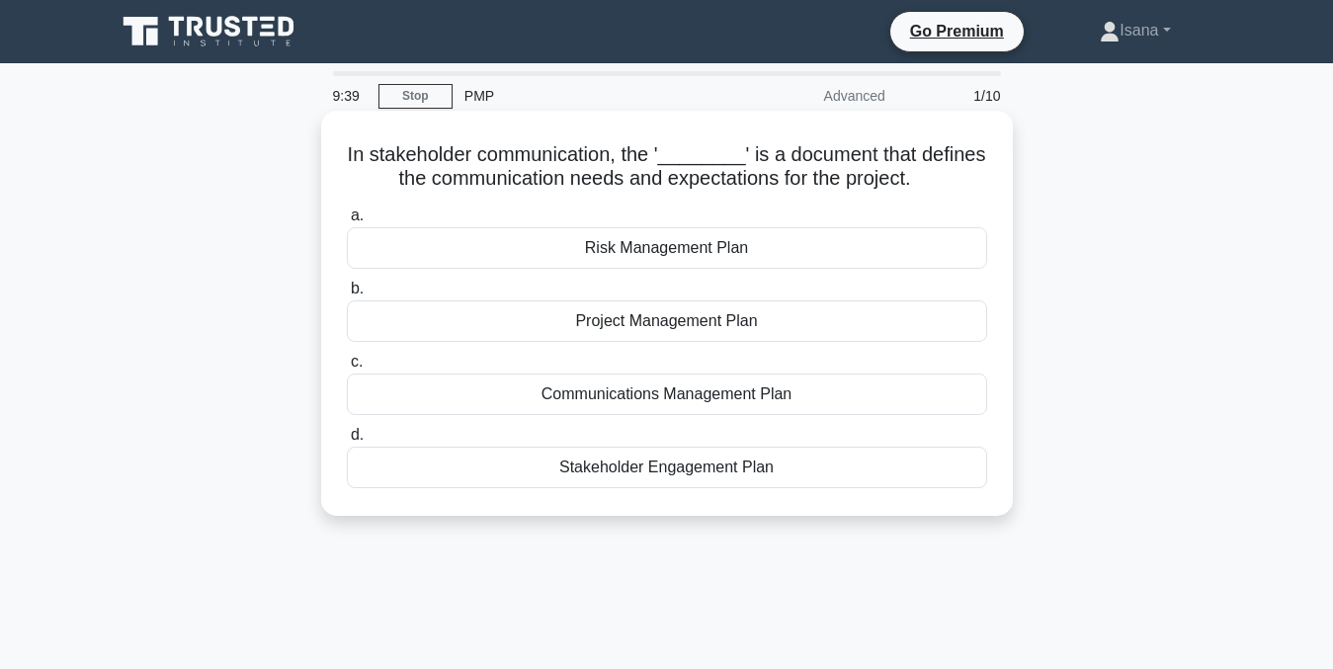
click at [642, 402] on div "Communications Management Plan" at bounding box center [667, 395] width 640 height 42
click at [347, 369] on input "c. Communications Management Plan" at bounding box center [347, 362] width 0 height 13
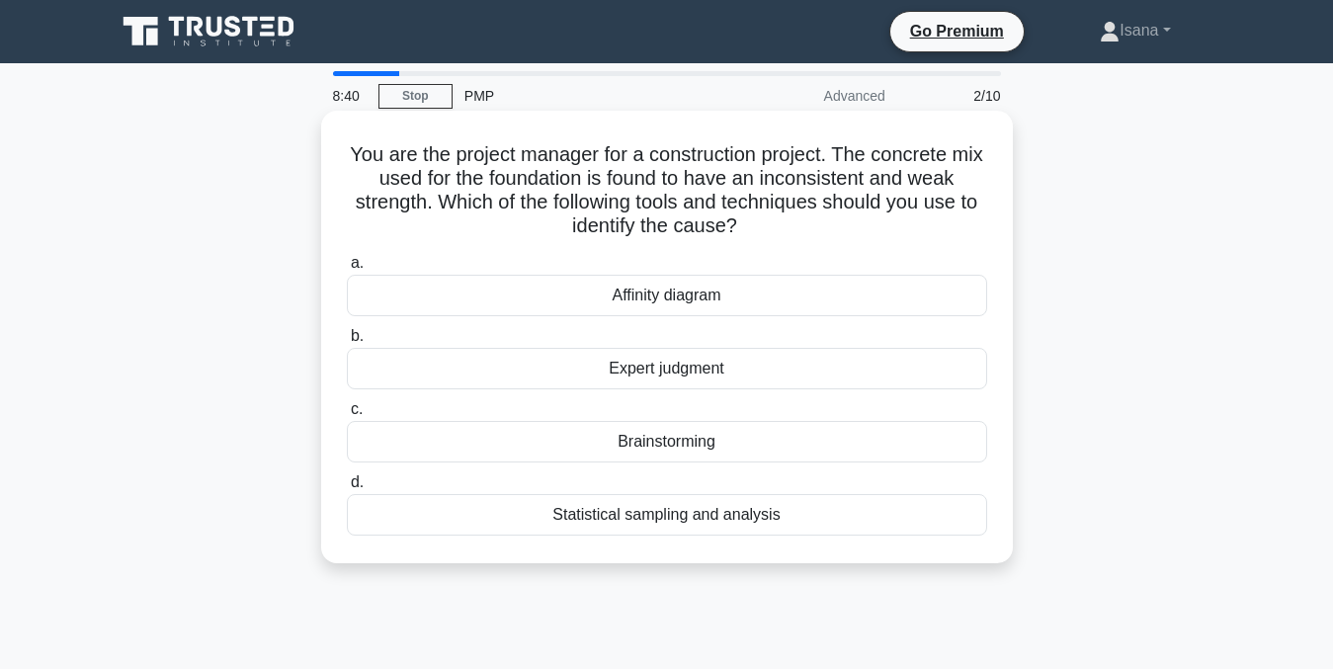
click at [673, 522] on div "Statistical sampling and analysis" at bounding box center [667, 515] width 640 height 42
click at [347, 489] on input "d. Statistical sampling and analysis" at bounding box center [347, 482] width 0 height 13
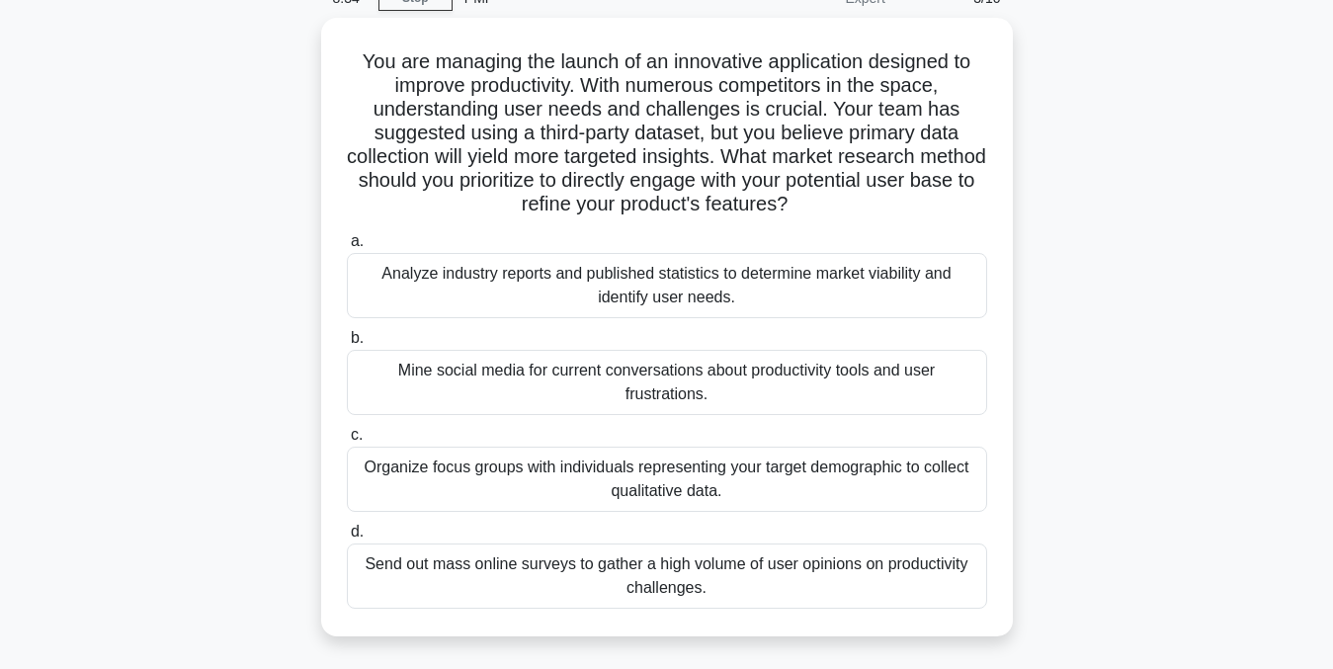
scroll to position [100, 0]
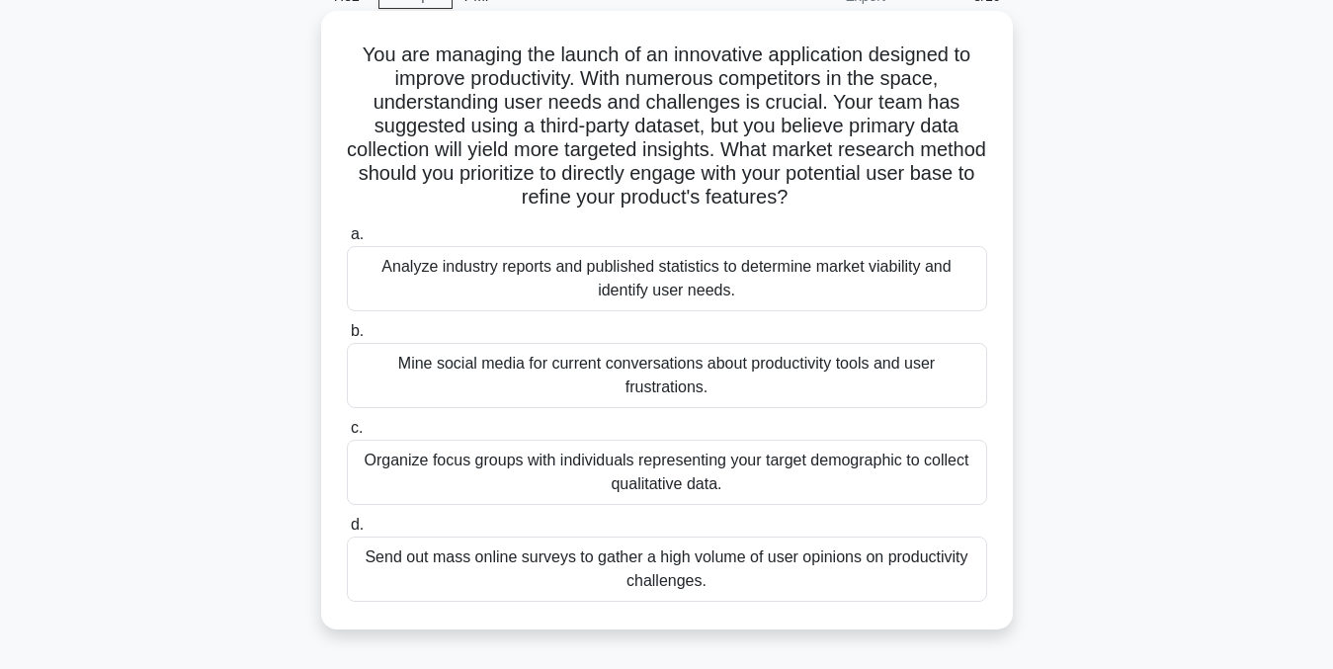
click at [891, 273] on div "Analyze industry reports and published statistics to determine market viability…" at bounding box center [667, 278] width 640 height 65
click at [347, 241] on input "a. Analyze industry reports and published statistics to determine market viabil…" at bounding box center [347, 234] width 0 height 13
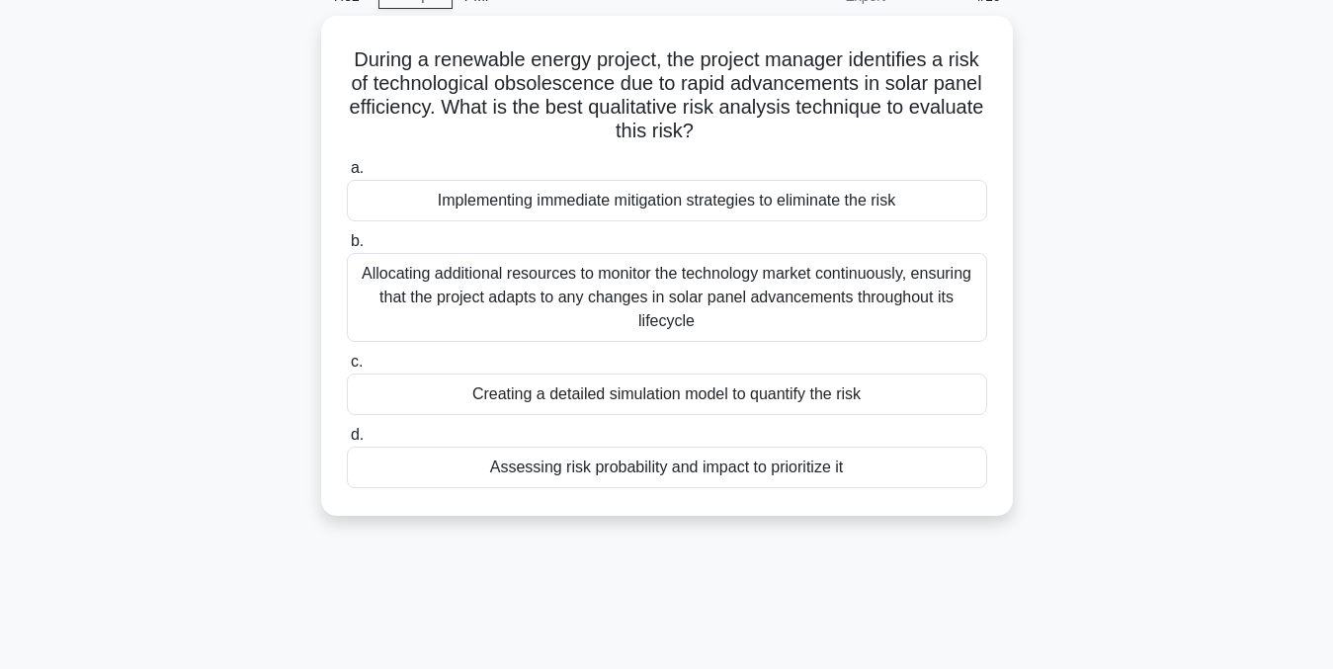
scroll to position [0, 0]
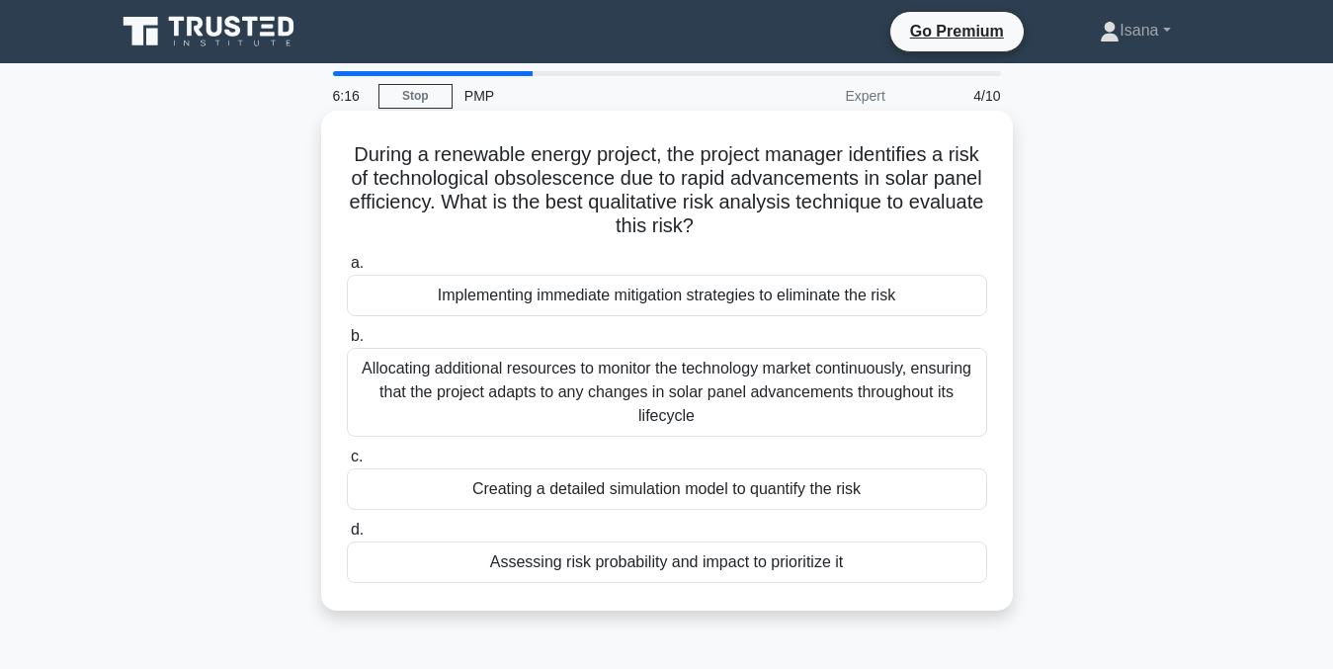
click at [776, 565] on div "Assessing risk probability and impact to prioritize it" at bounding box center [667, 563] width 640 height 42
click at [347, 537] on input "d. Assessing risk probability and impact to prioritize it" at bounding box center [347, 530] width 0 height 13
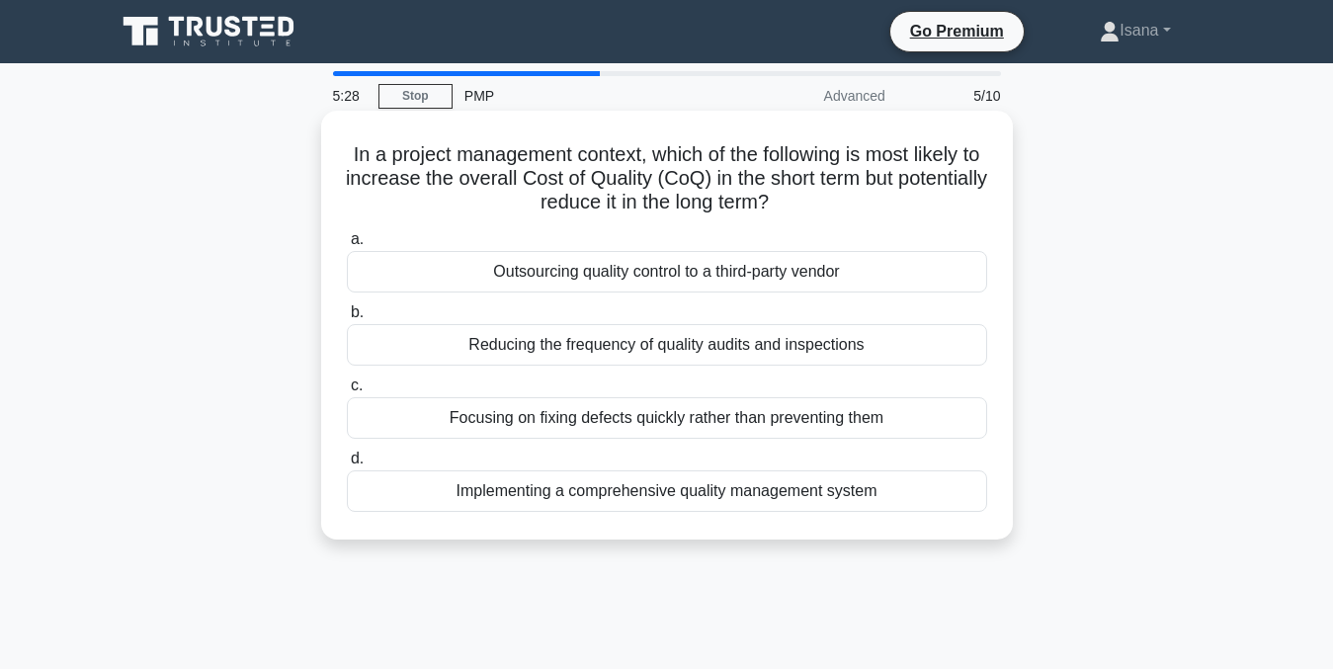
click at [742, 487] on div "Implementing a comprehensive quality management system" at bounding box center [667, 491] width 640 height 42
click at [347, 465] on input "d. Implementing a comprehensive quality management system" at bounding box center [347, 459] width 0 height 13
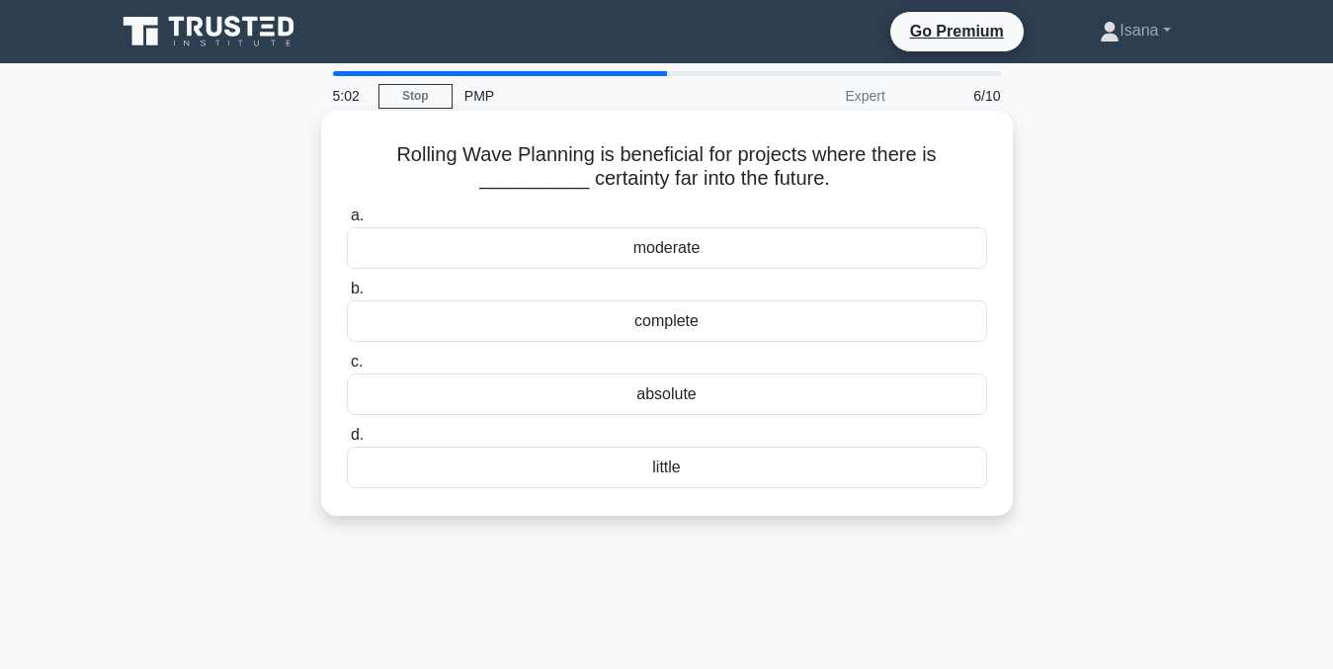
click at [725, 477] on div "little" at bounding box center [667, 468] width 640 height 42
click at [347, 442] on input "d. little" at bounding box center [347, 435] width 0 height 13
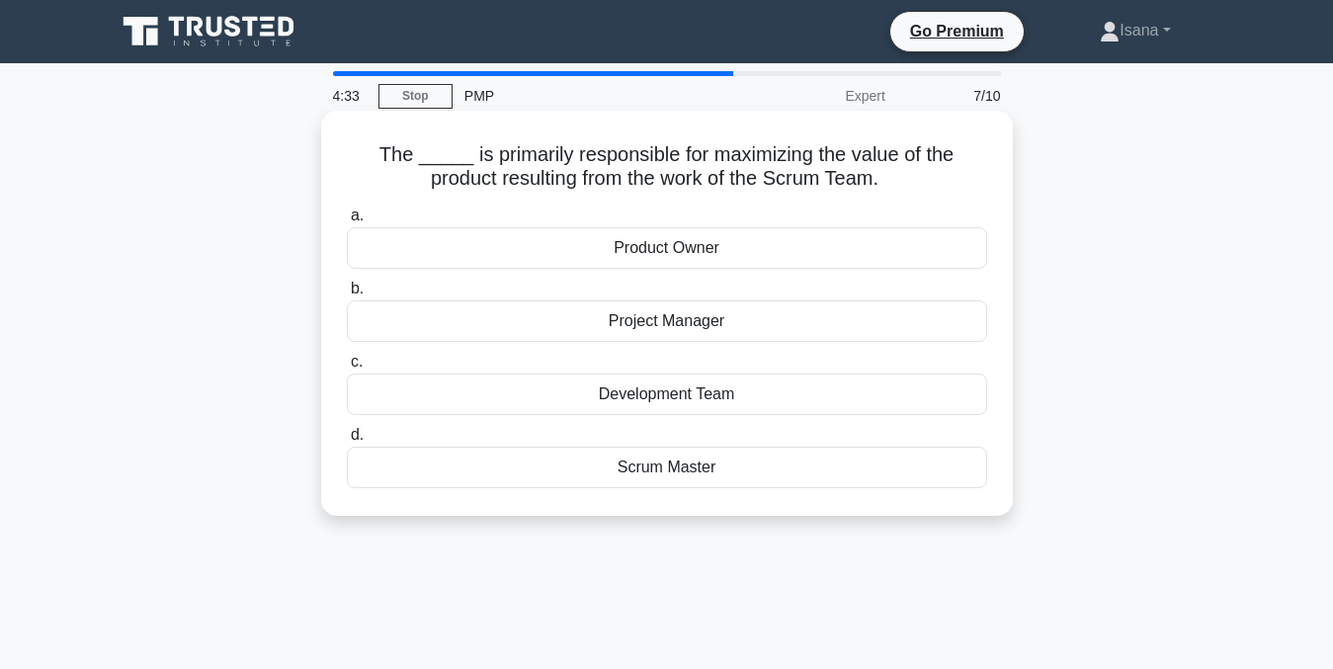
click at [689, 476] on div "Scrum Master" at bounding box center [667, 468] width 640 height 42
click at [347, 442] on input "d. Scrum Master" at bounding box center [347, 435] width 0 height 13
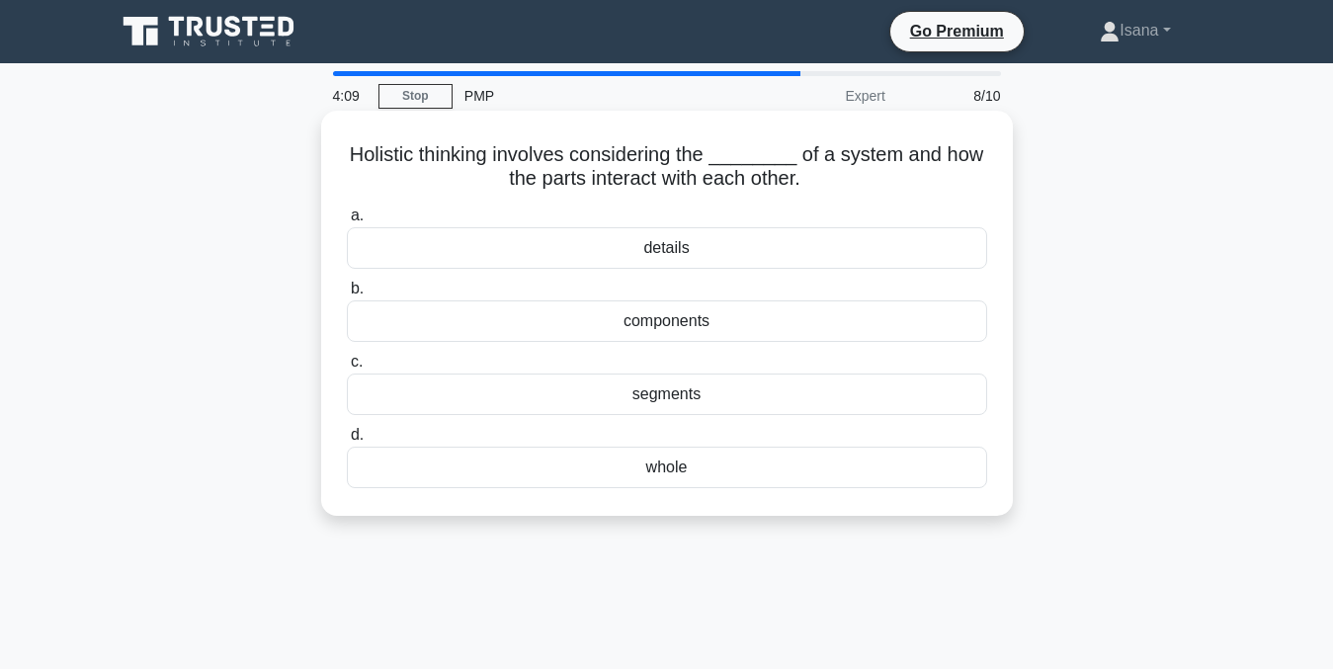
click at [689, 254] on div "details" at bounding box center [667, 248] width 640 height 42
click at [347, 222] on input "a. details" at bounding box center [347, 216] width 0 height 13
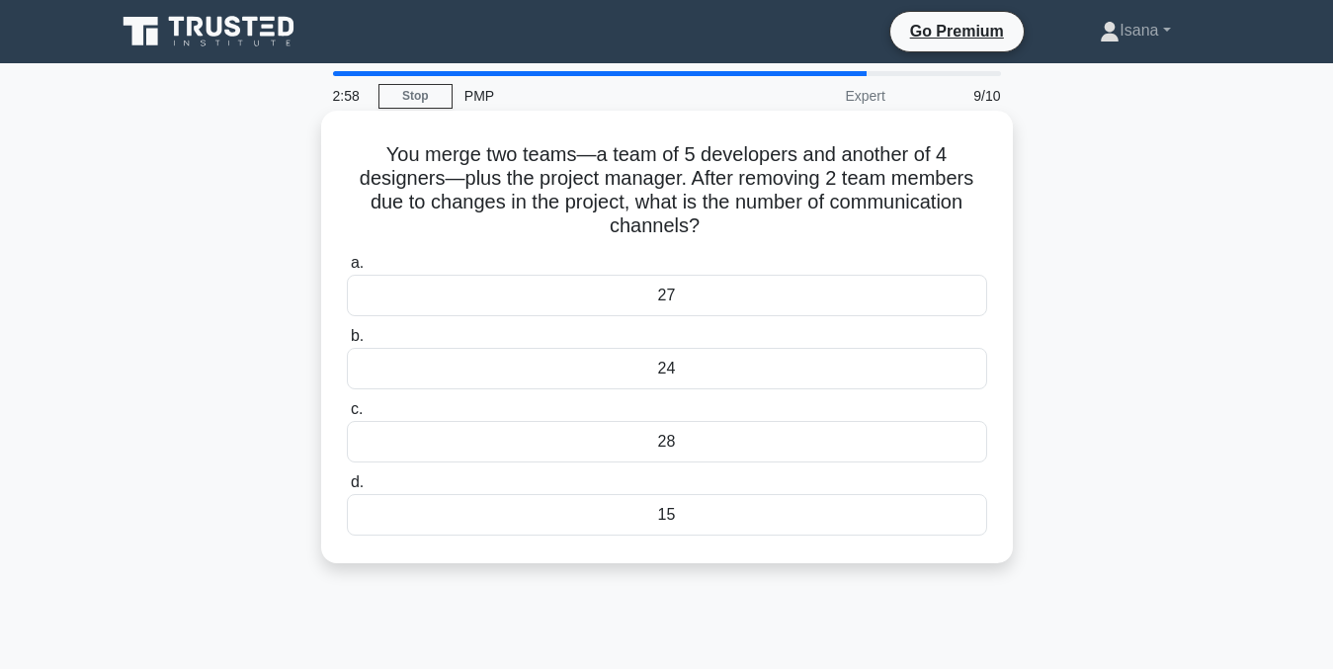
click at [677, 514] on div "15" at bounding box center [667, 515] width 640 height 42
click at [347, 489] on input "d. 15" at bounding box center [347, 482] width 0 height 13
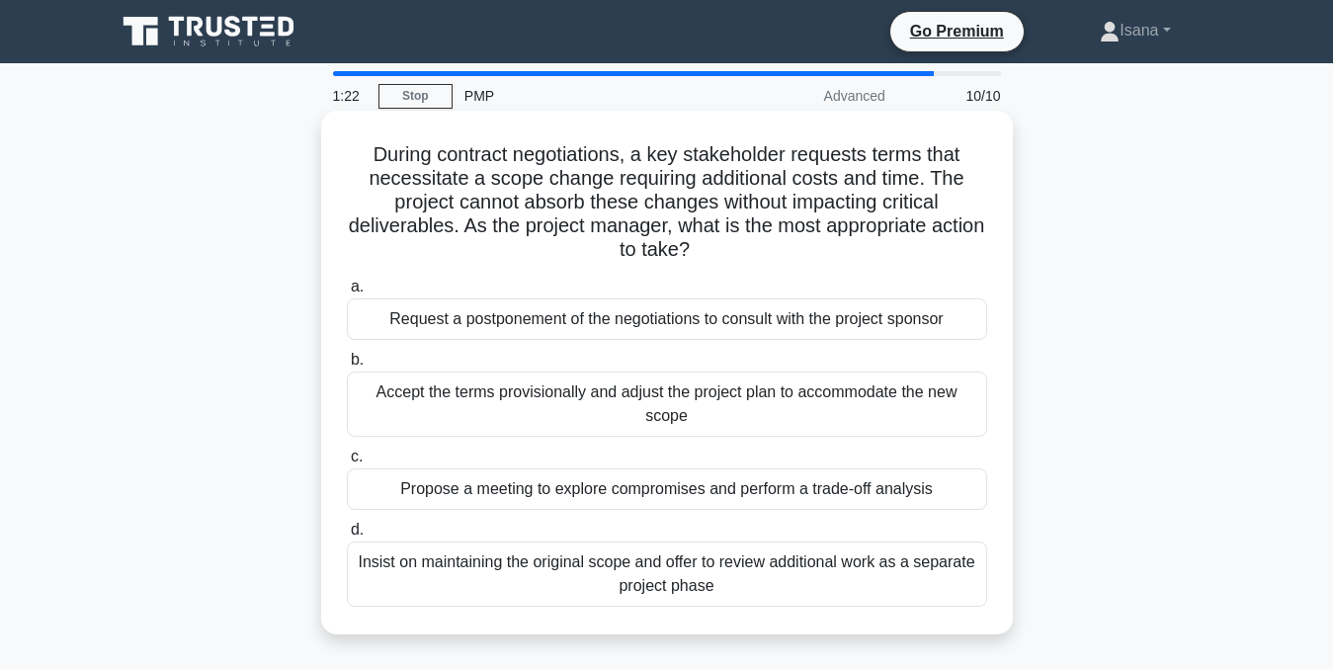
click at [689, 500] on div "Propose a meeting to explore compromises and perform a trade-off analysis" at bounding box center [667, 489] width 640 height 42
click at [347, 463] on input "c. Propose a meeting to explore compromises and perform a trade-off analysis" at bounding box center [347, 457] width 0 height 13
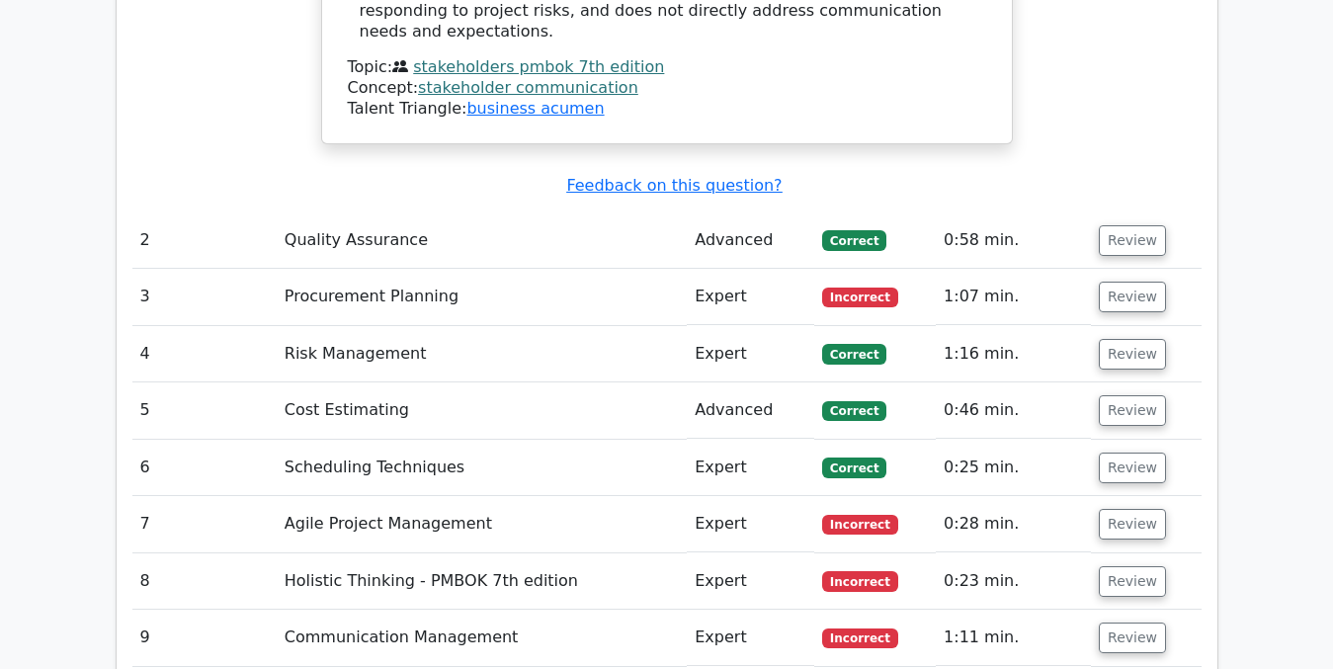
scroll to position [2806, 0]
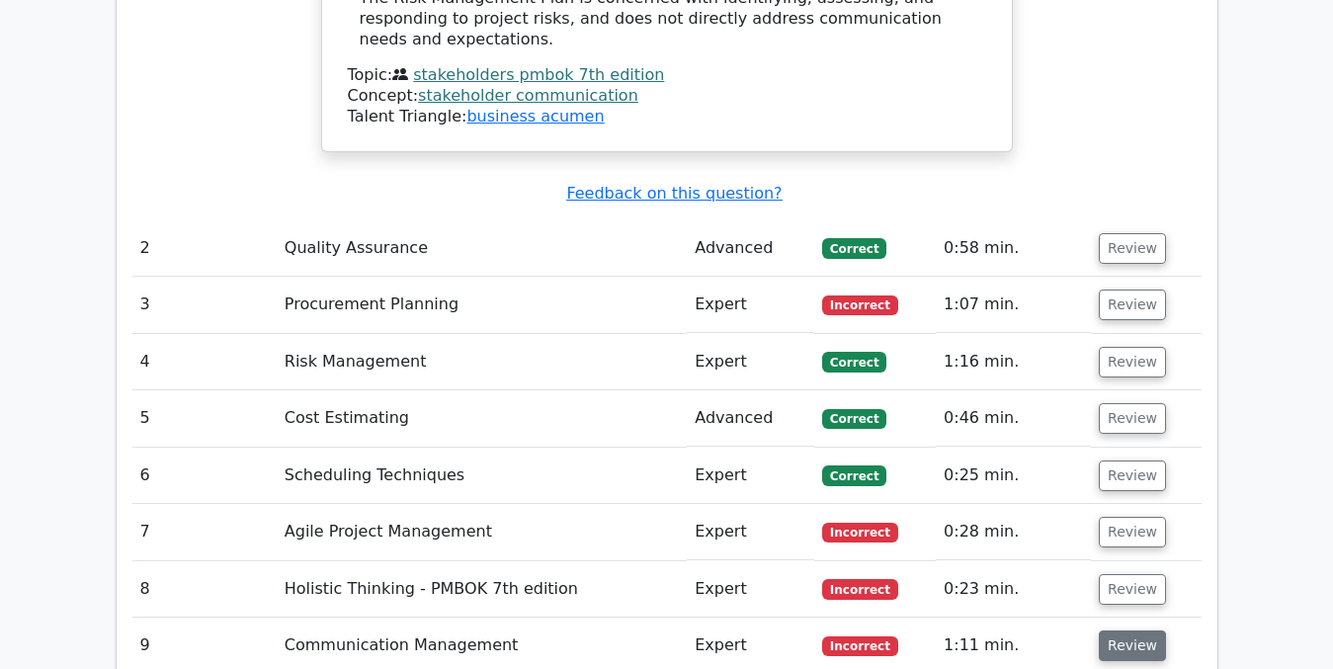
click at [1131, 631] on button "Review" at bounding box center [1132, 646] width 67 height 31
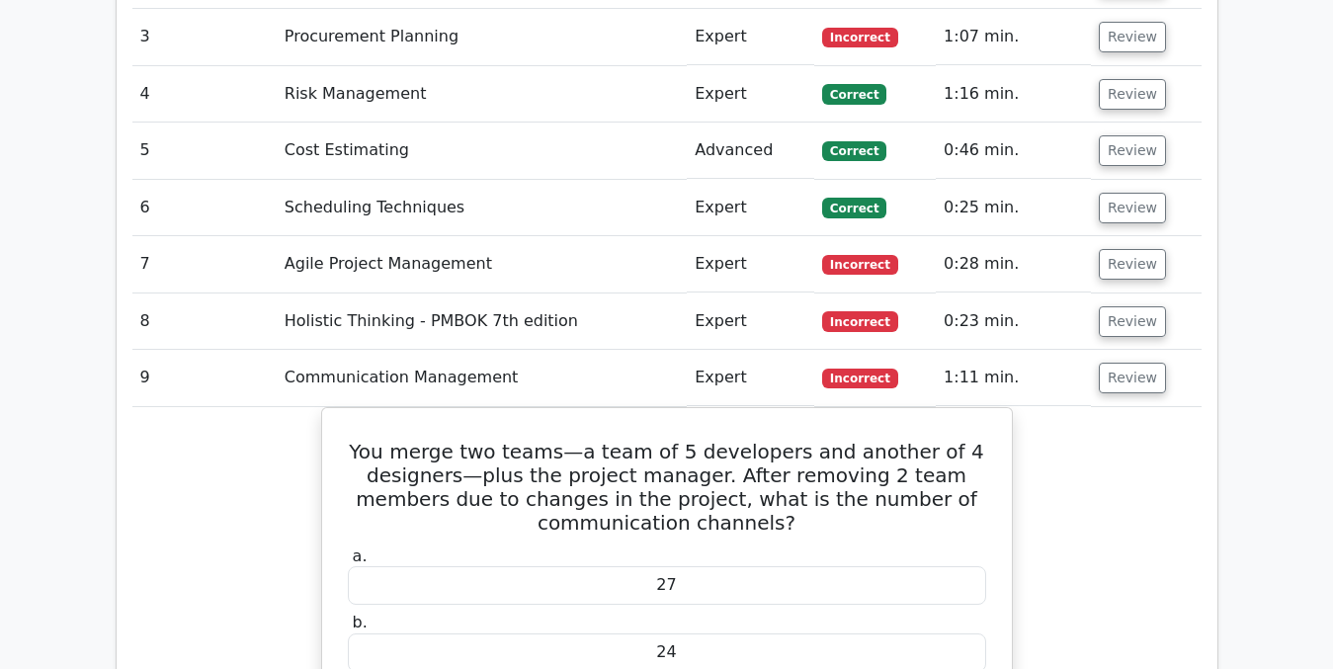
scroll to position [3022, 0]
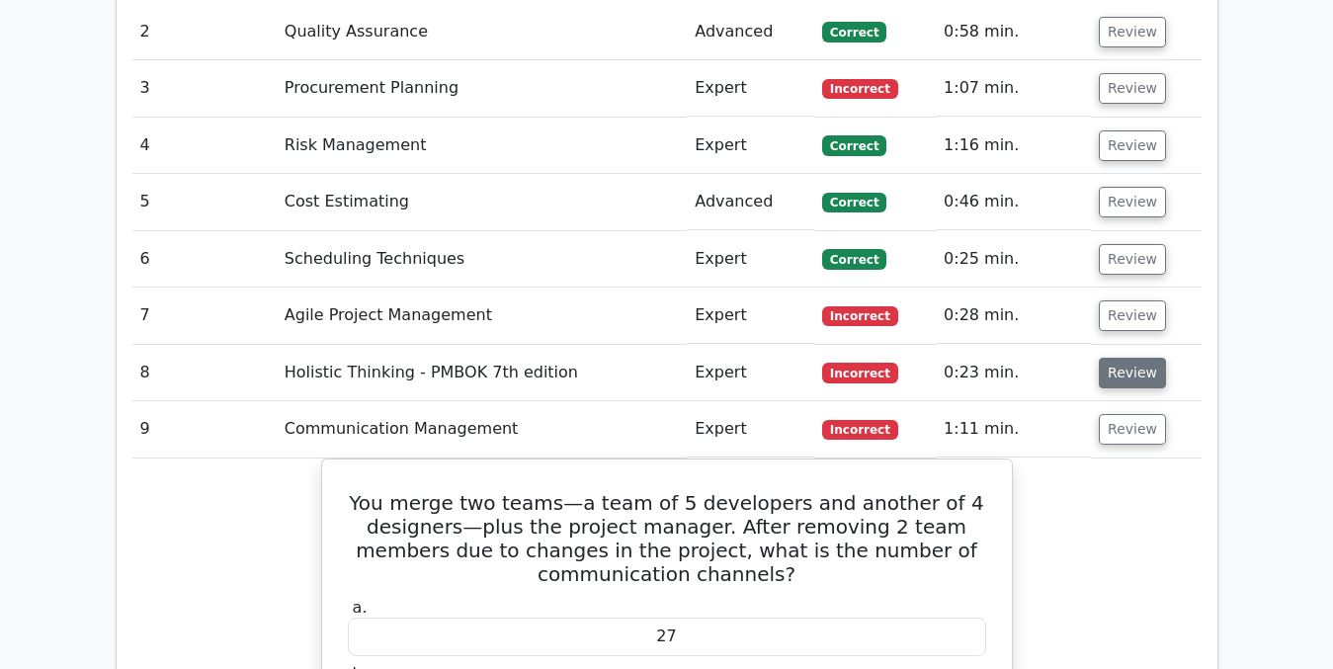
click at [1141, 358] on button "Review" at bounding box center [1132, 373] width 67 height 31
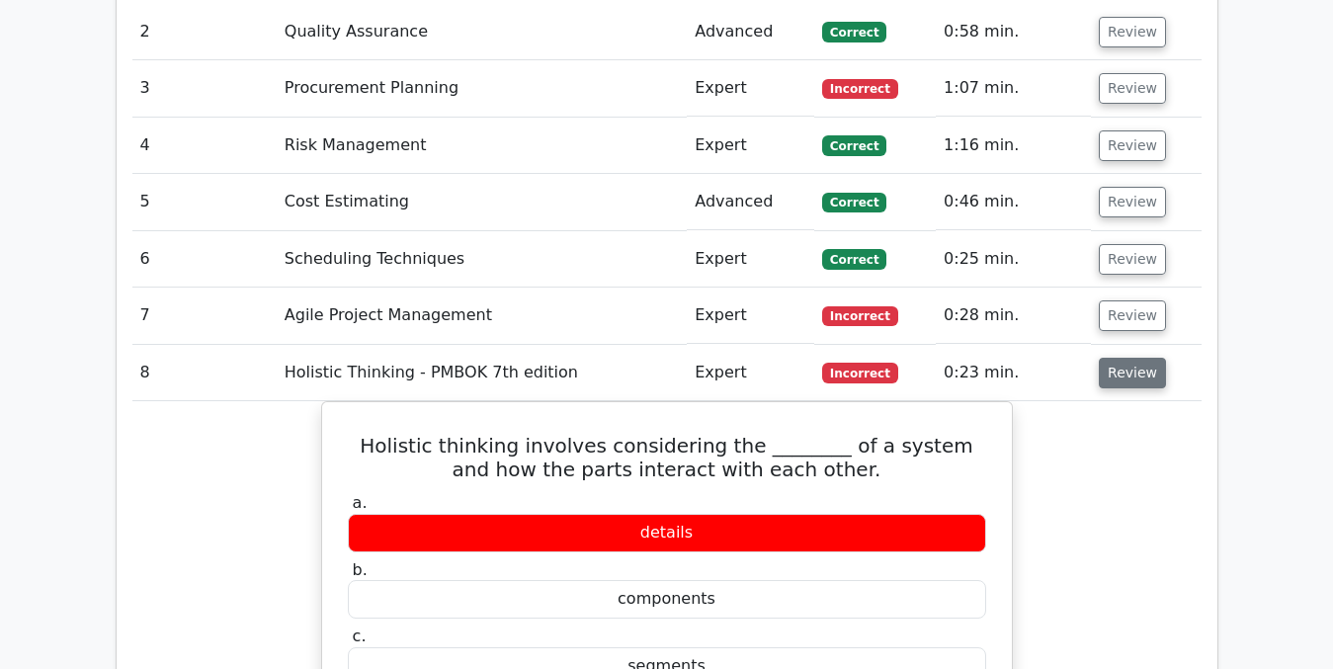
click at [1141, 358] on button "Review" at bounding box center [1132, 373] width 67 height 31
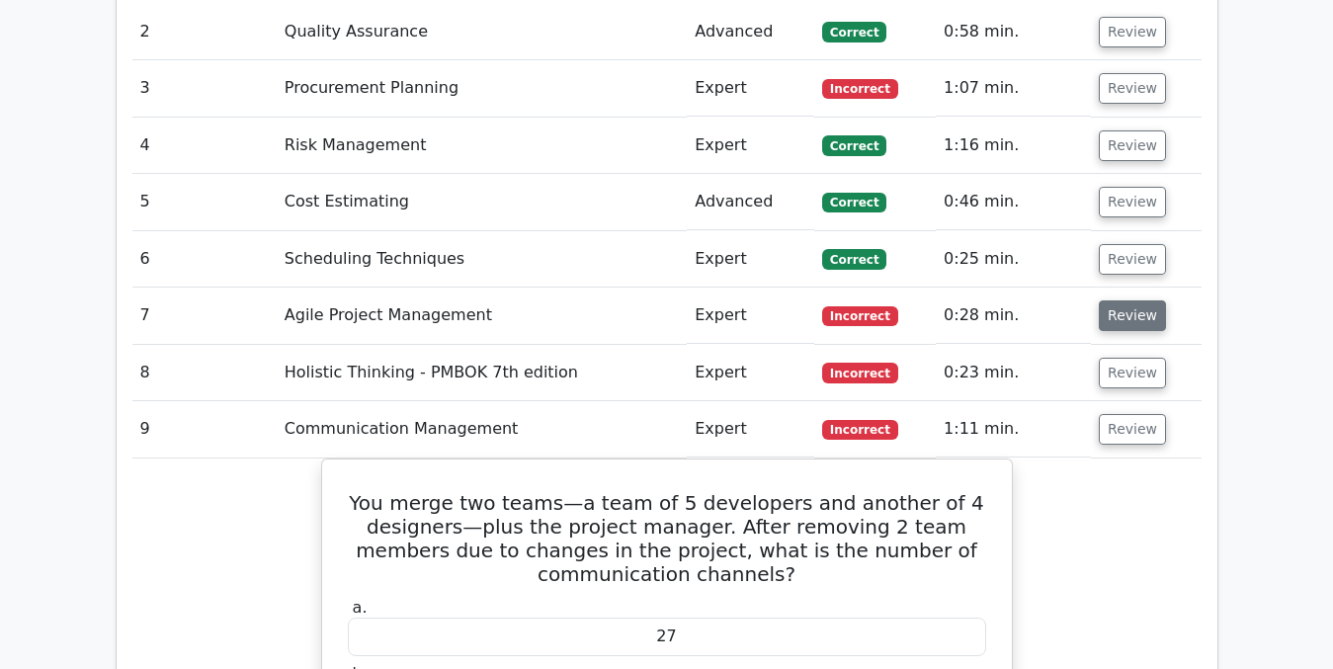
click at [1134, 300] on button "Review" at bounding box center [1132, 315] width 67 height 31
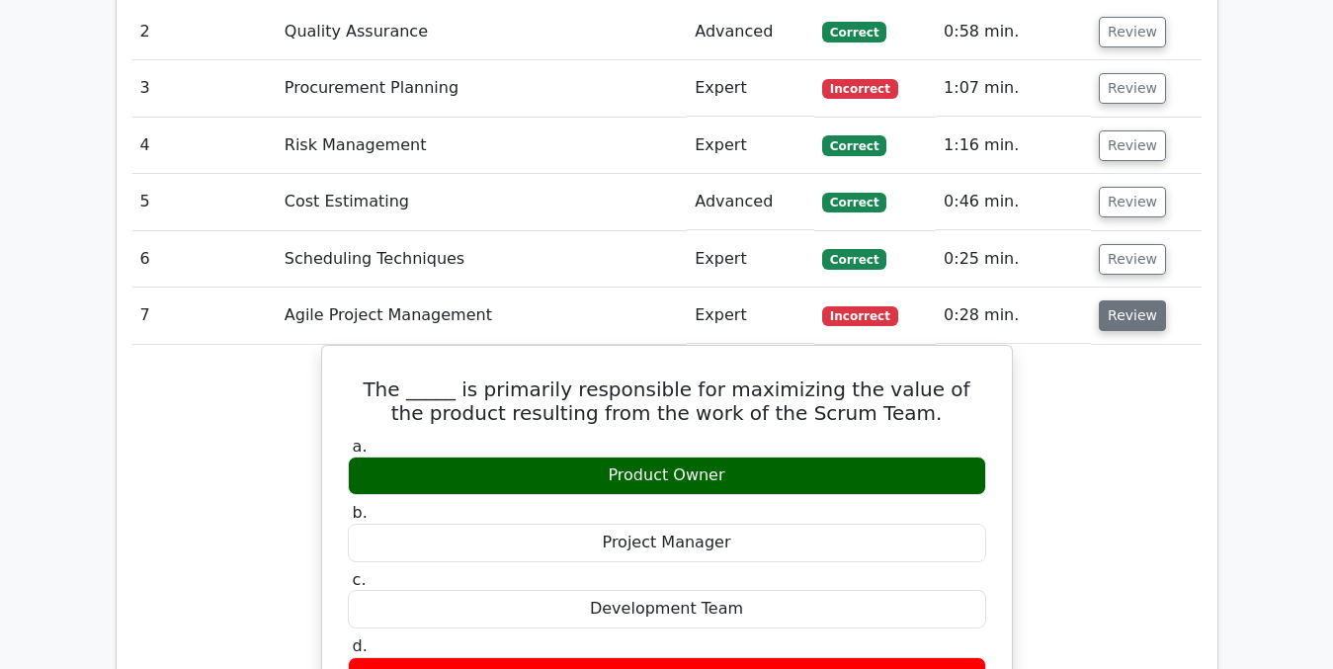
click at [1134, 300] on button "Review" at bounding box center [1132, 315] width 67 height 31
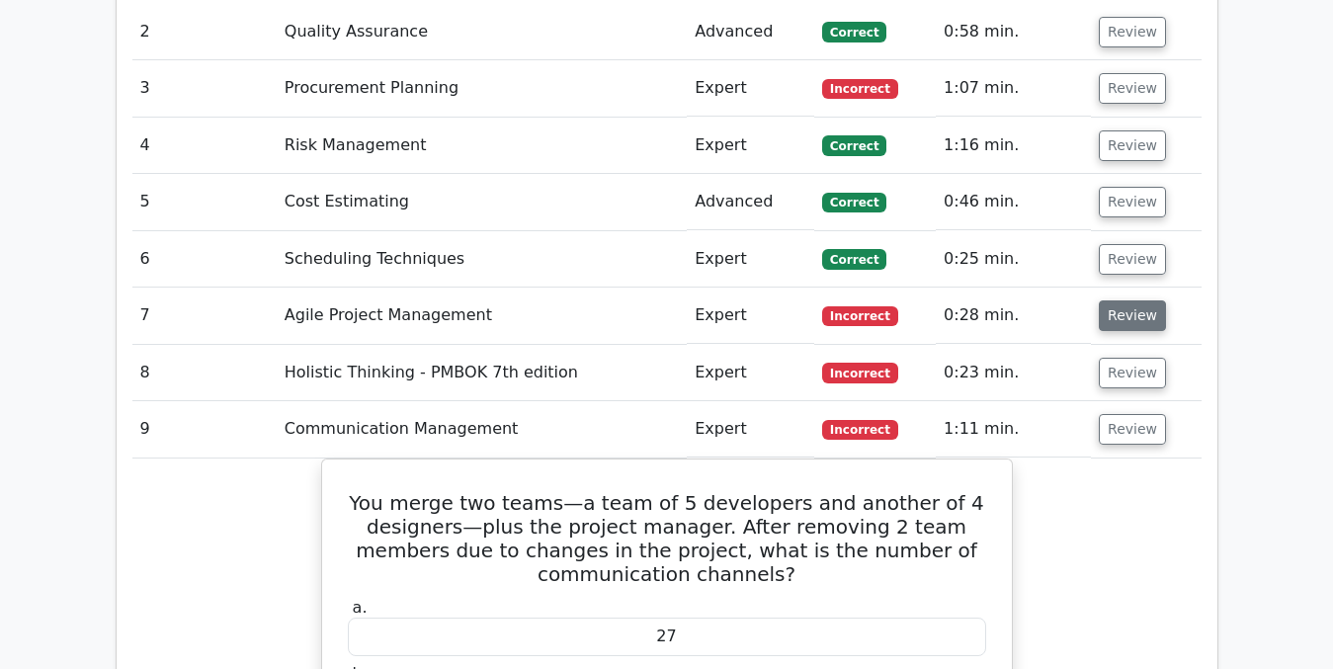
click at [1134, 300] on button "Review" at bounding box center [1132, 315] width 67 height 31
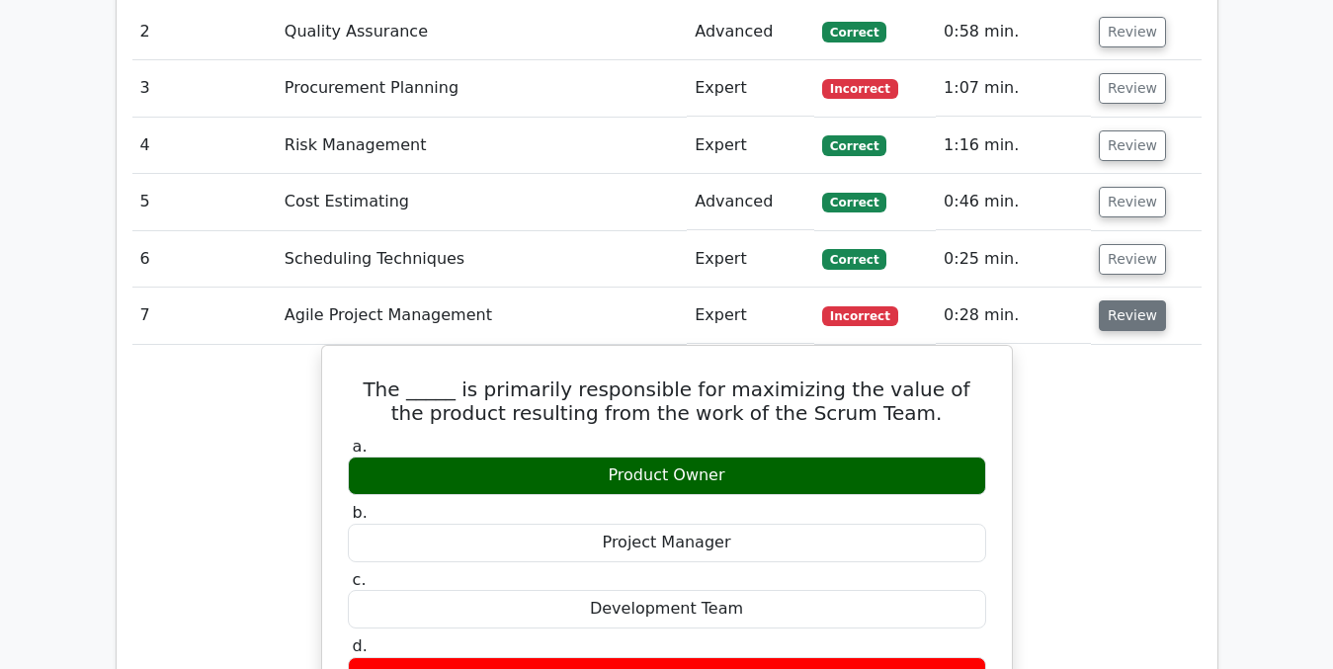
click at [1134, 300] on button "Review" at bounding box center [1132, 315] width 67 height 31
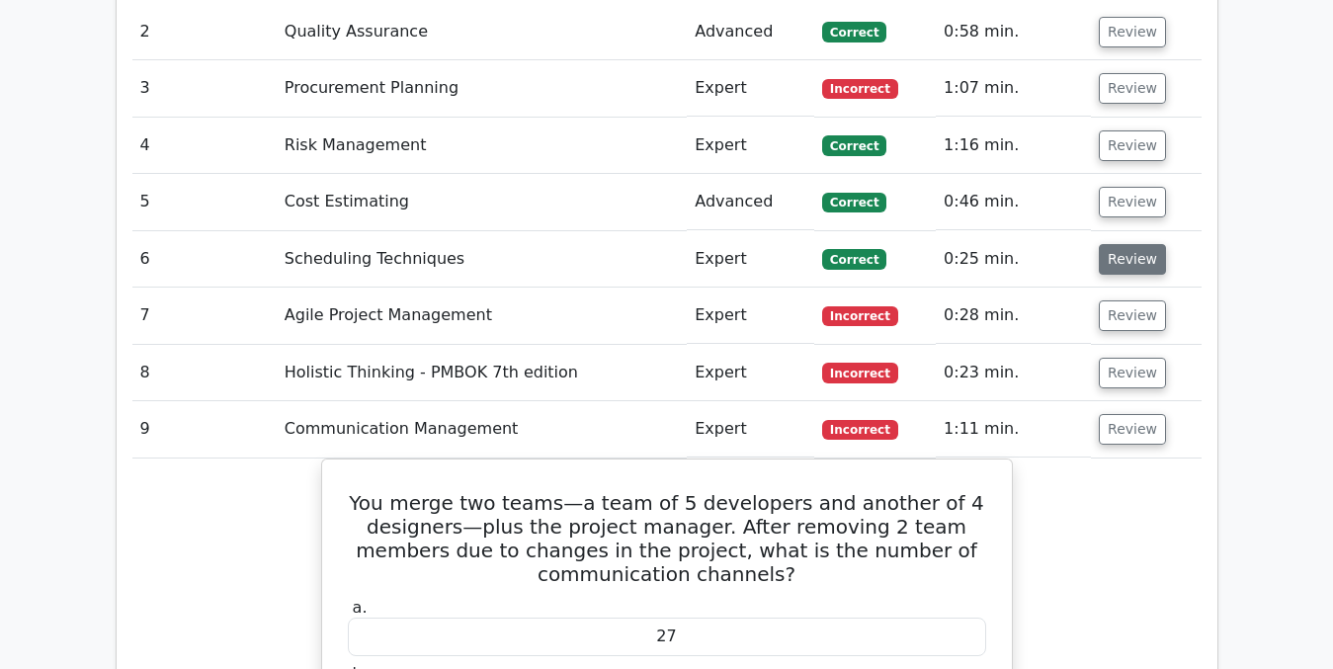
click at [1130, 244] on button "Review" at bounding box center [1132, 259] width 67 height 31
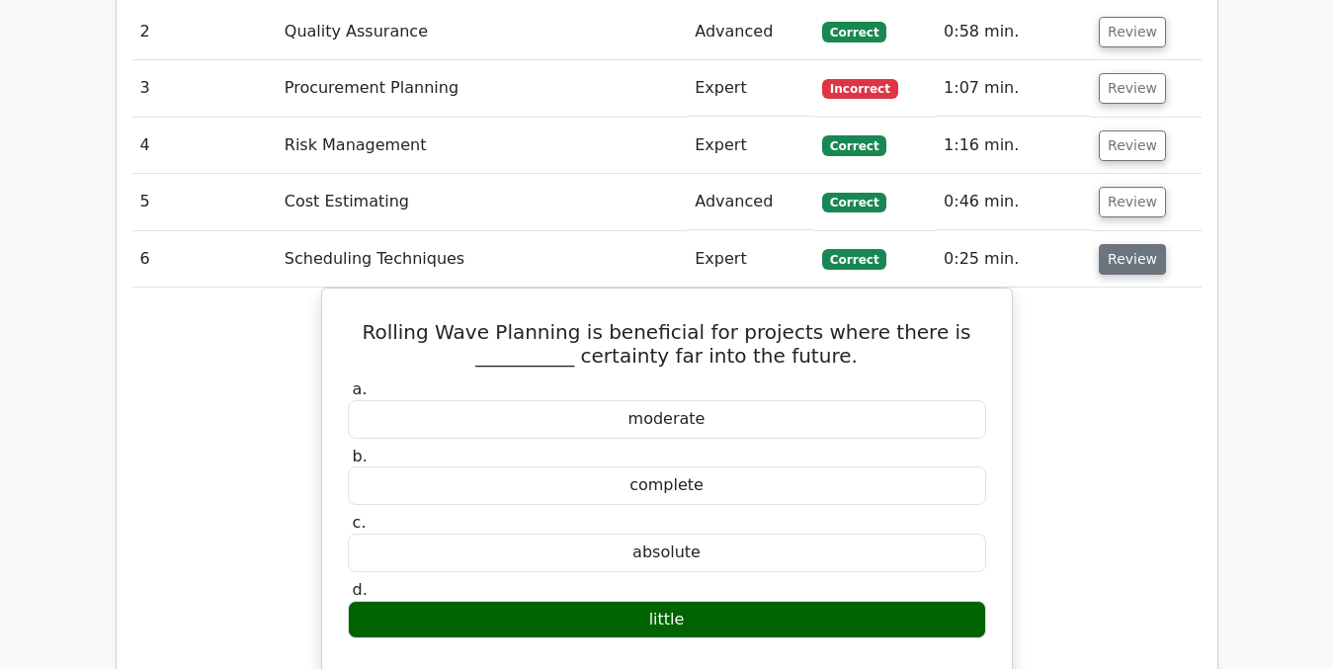
click at [1130, 244] on button "Review" at bounding box center [1132, 259] width 67 height 31
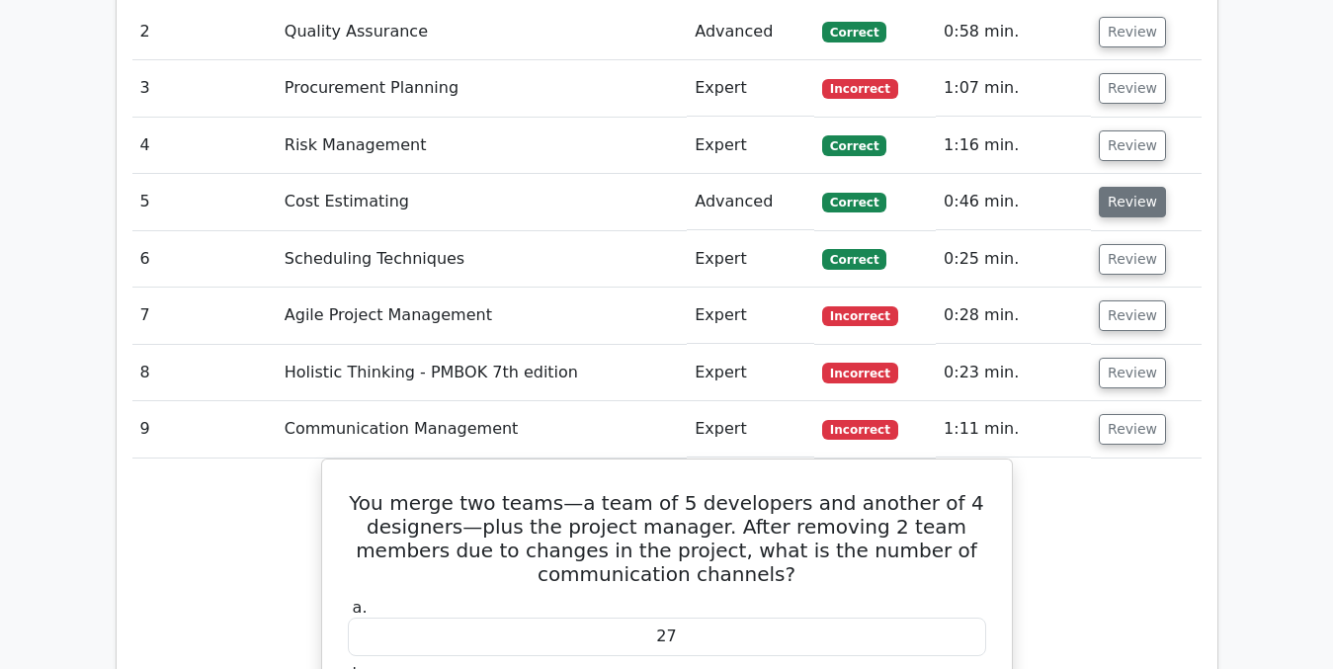
click at [1127, 187] on button "Review" at bounding box center [1132, 202] width 67 height 31
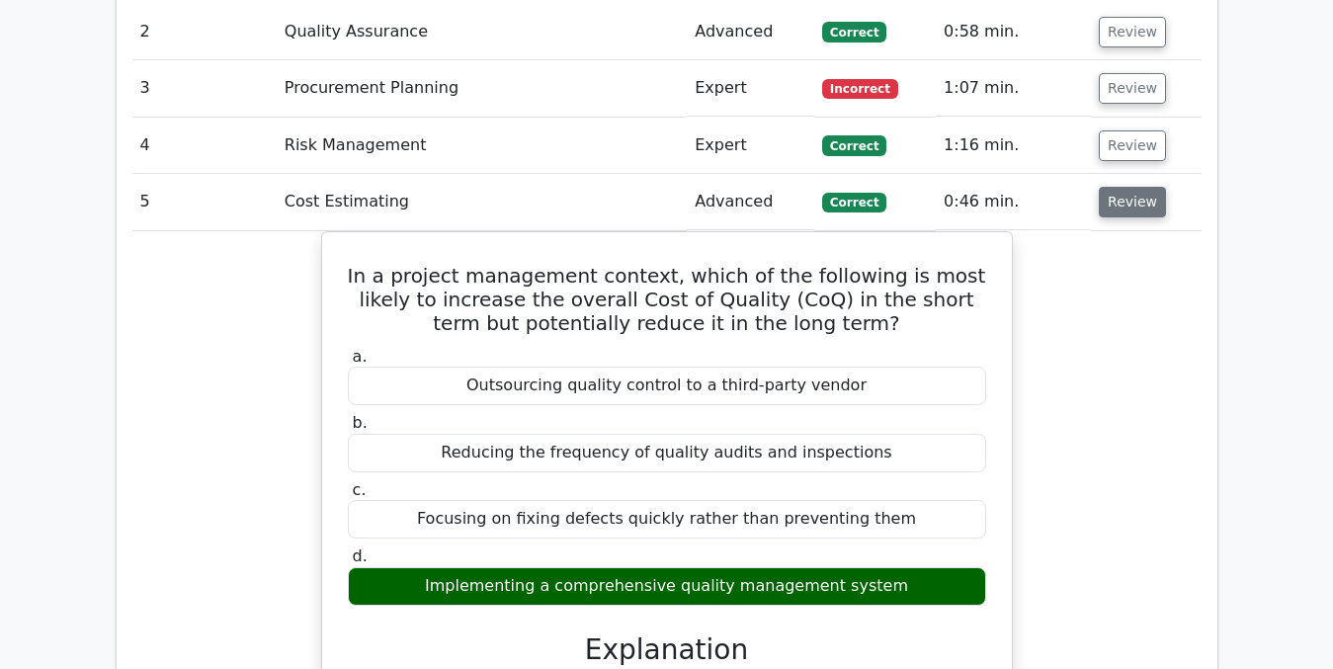
click at [1117, 187] on button "Review" at bounding box center [1132, 202] width 67 height 31
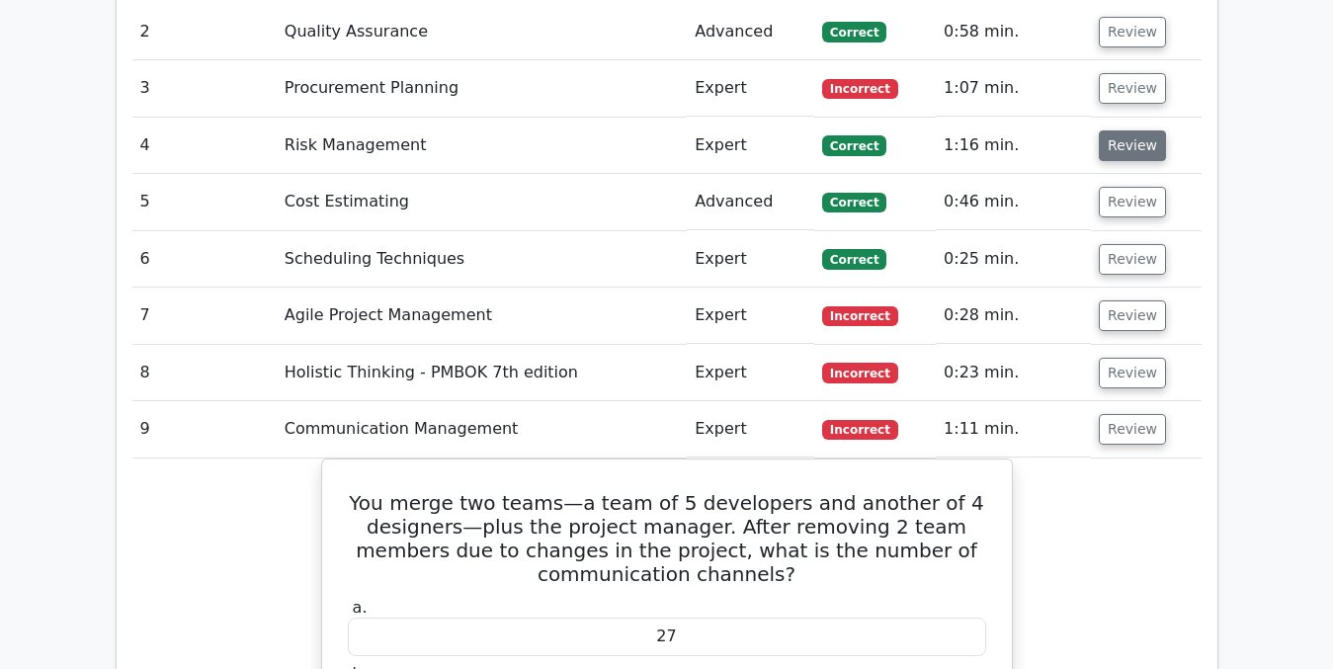
click at [1125, 130] on button "Review" at bounding box center [1132, 145] width 67 height 31
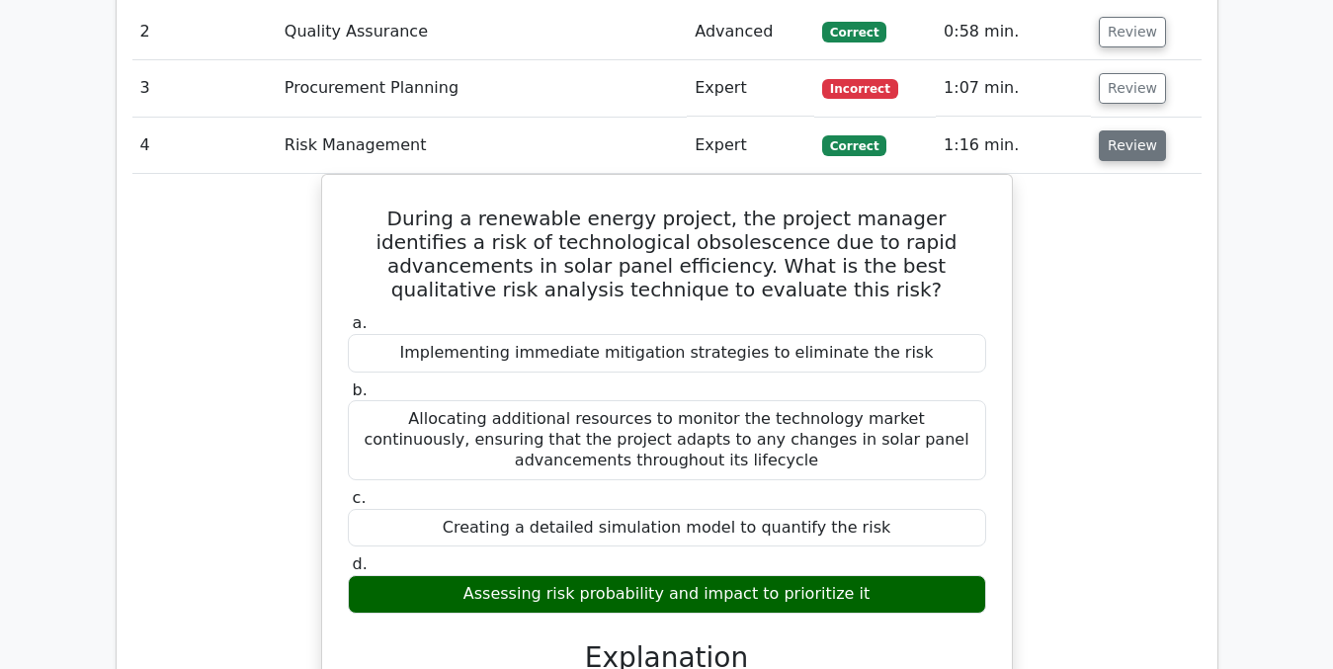
click at [1125, 130] on button "Review" at bounding box center [1132, 145] width 67 height 31
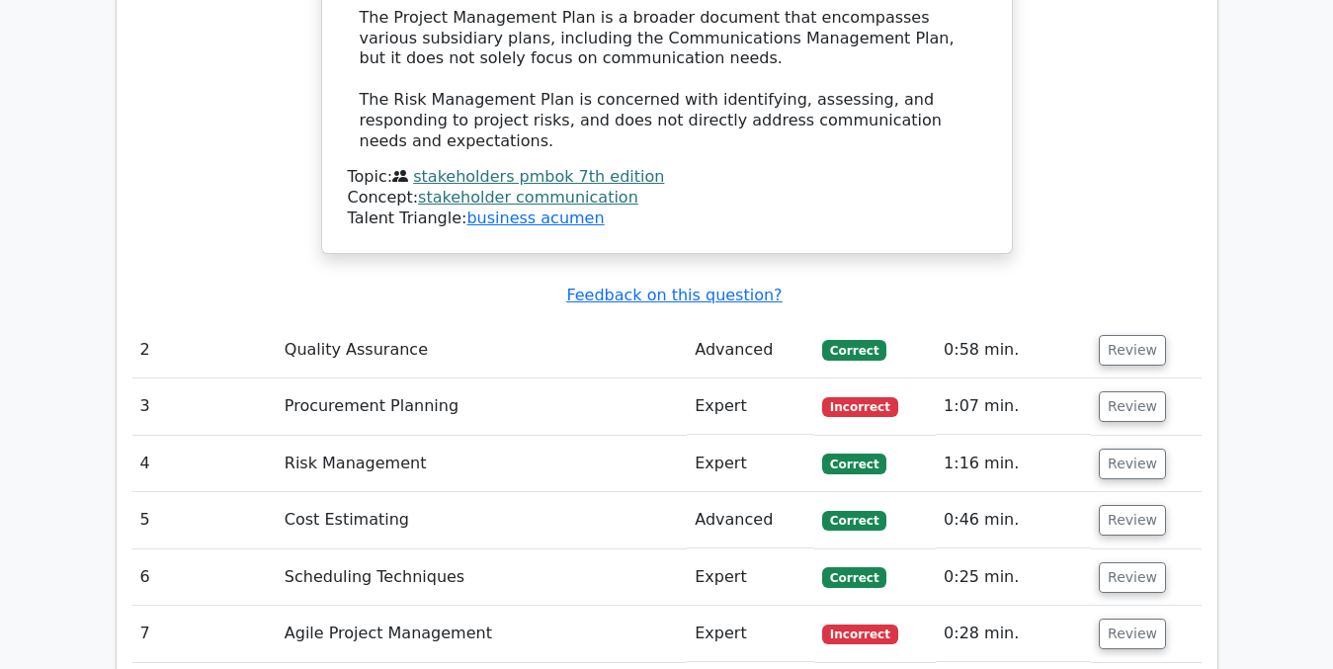
scroll to position [2693, 0]
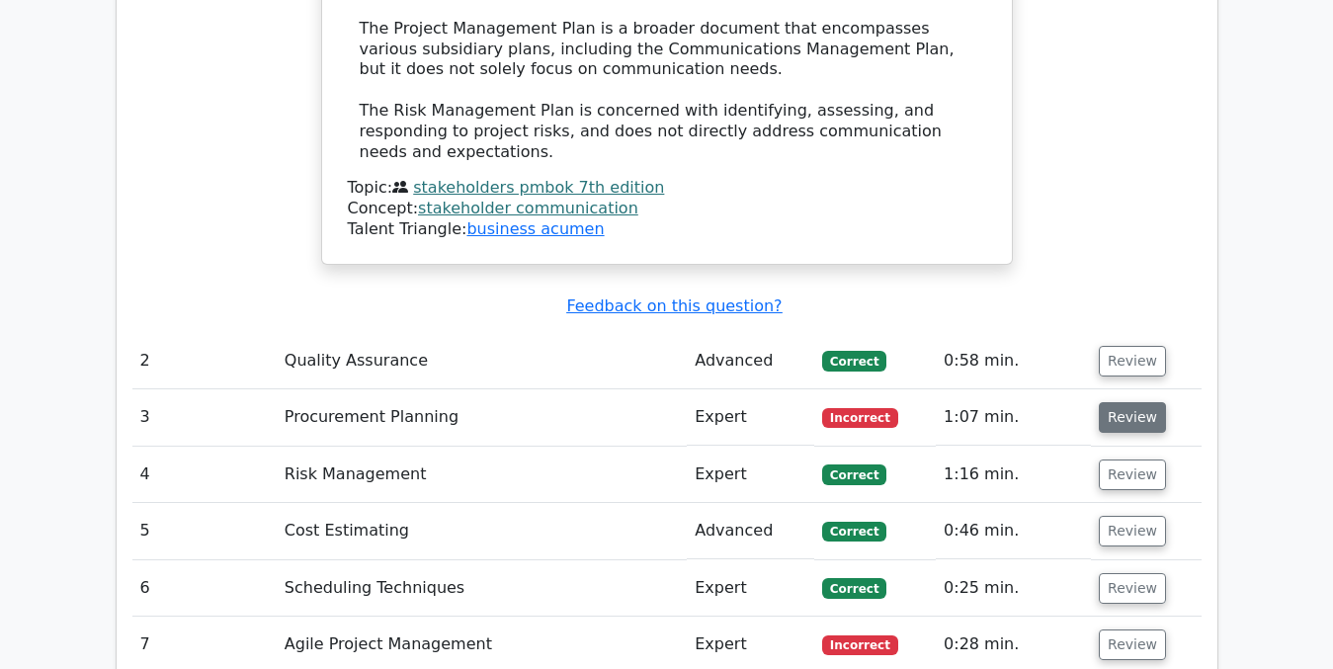
click at [1130, 402] on button "Review" at bounding box center [1132, 417] width 67 height 31
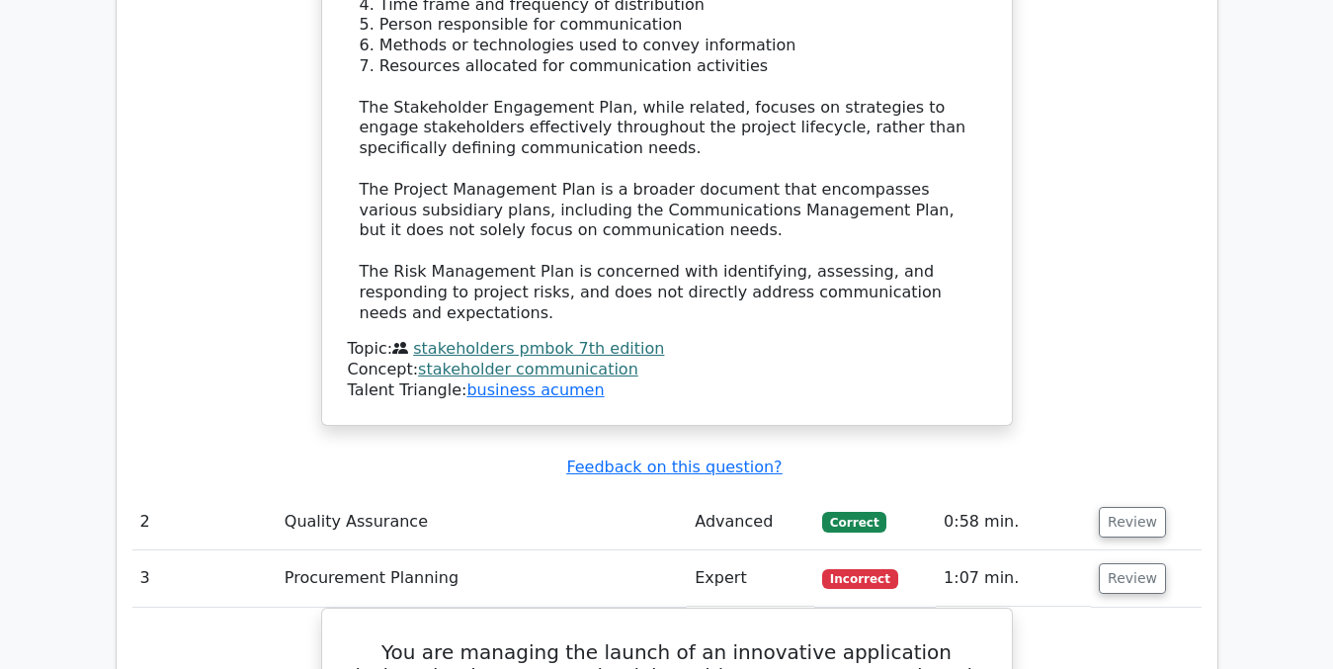
scroll to position [2507, 0]
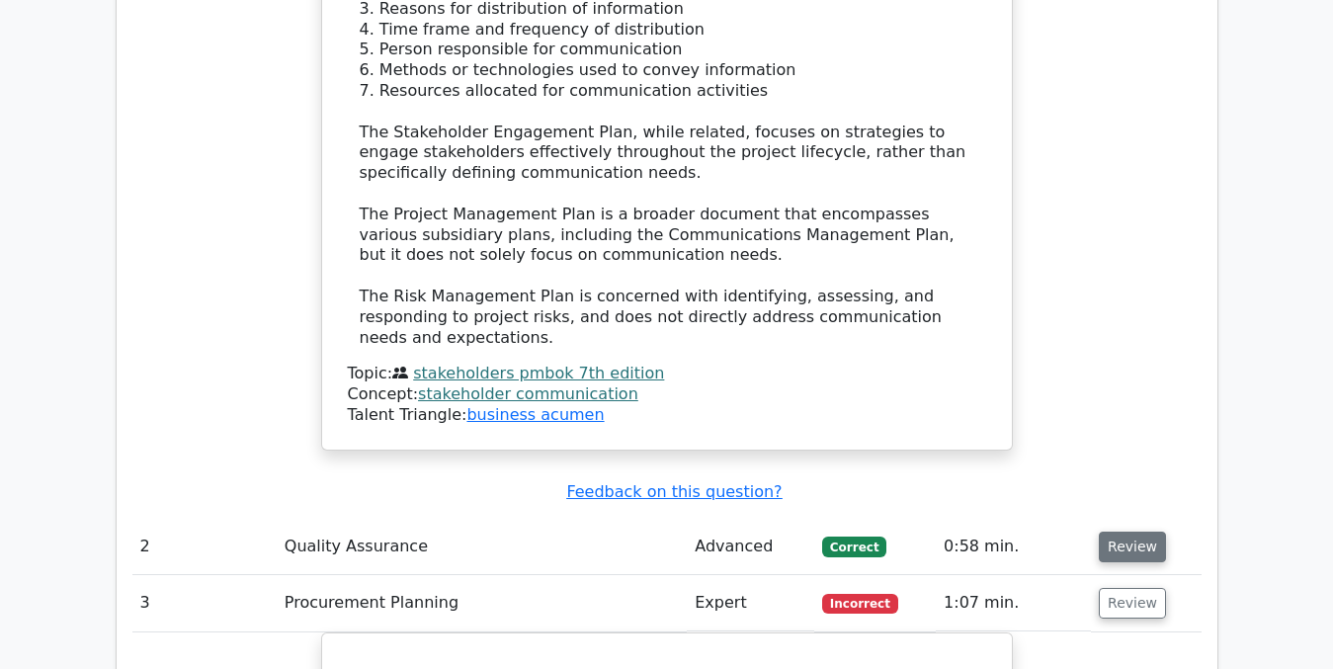
click at [1133, 532] on button "Review" at bounding box center [1132, 547] width 67 height 31
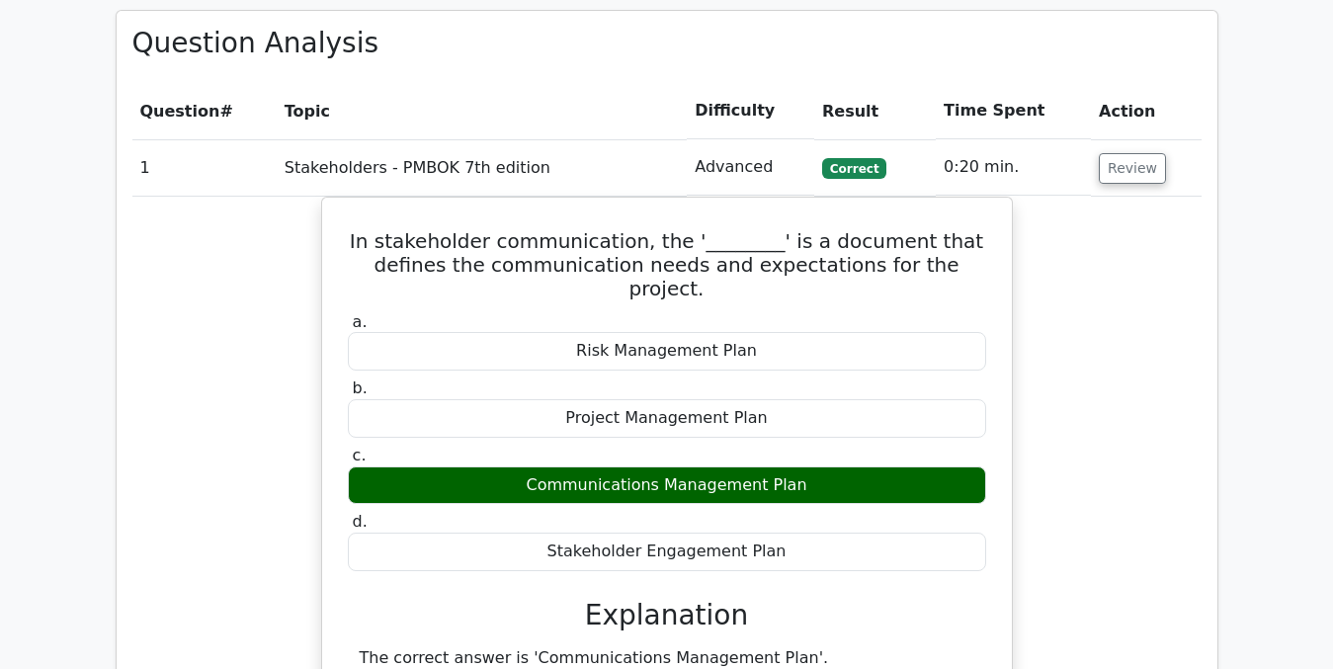
scroll to position [1612, 0]
